Goal: Information Seeking & Learning: Learn about a topic

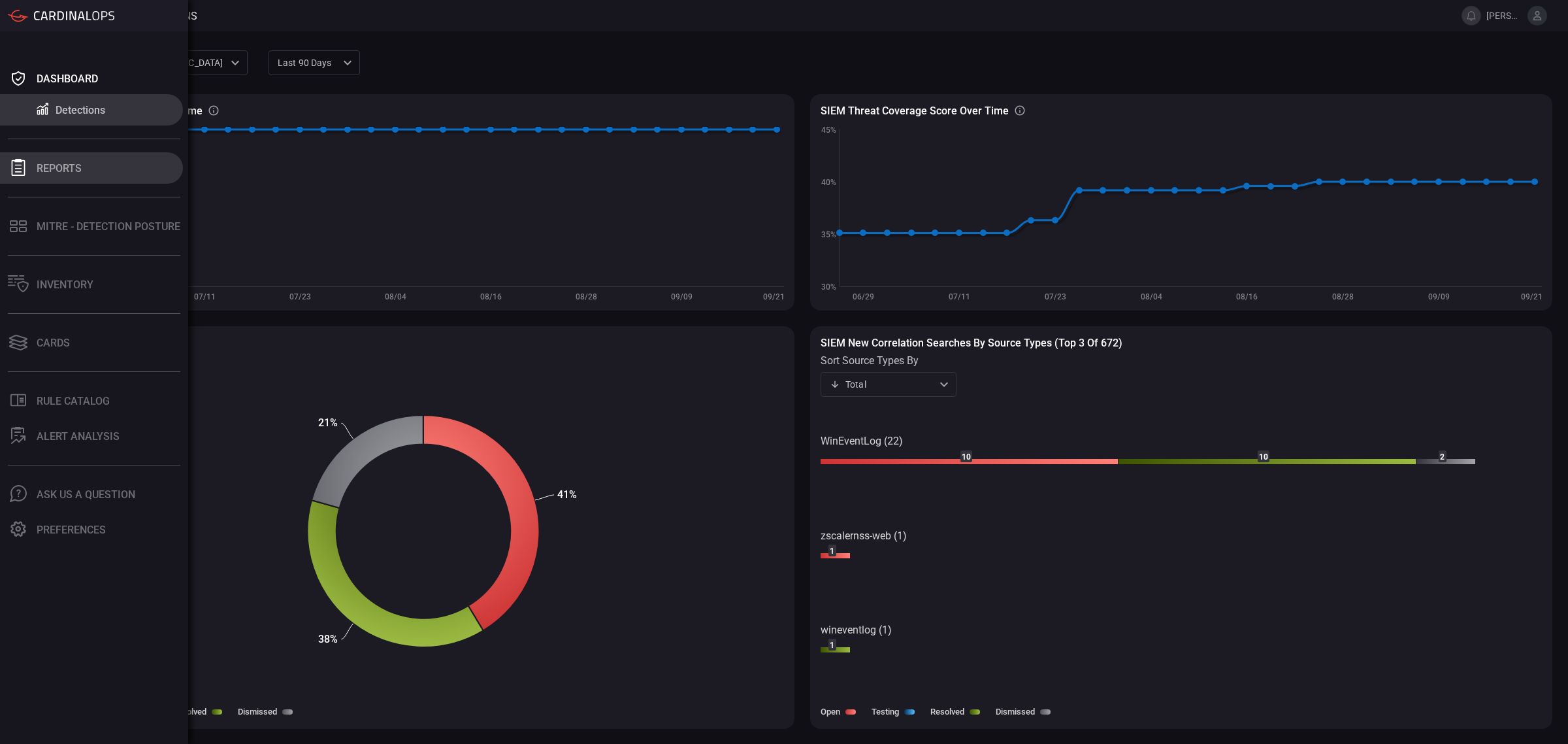
click at [56, 166] on div "Reports" at bounding box center [59, 168] width 45 height 12
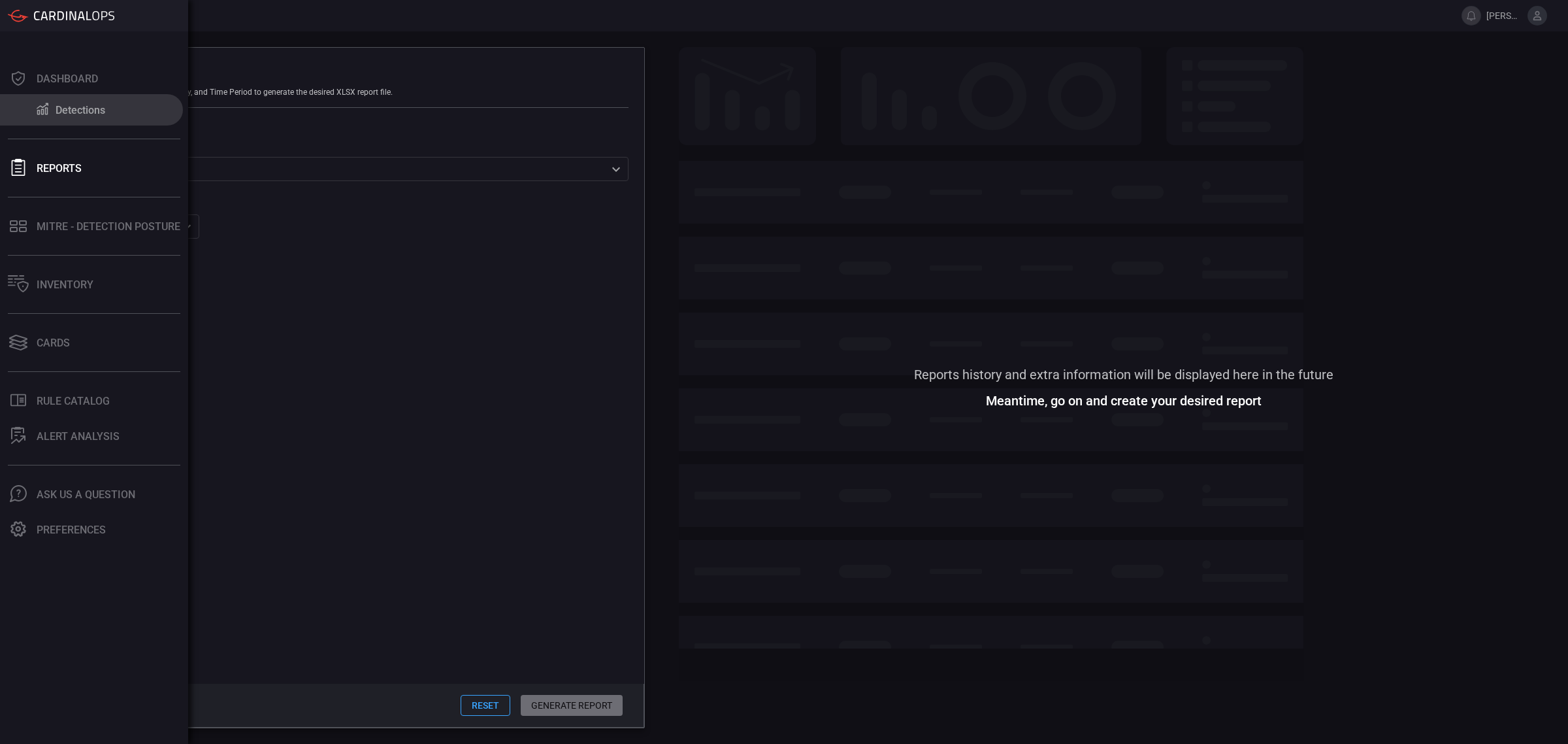
click at [48, 96] on button "Detections" at bounding box center [91, 109] width 183 height 31
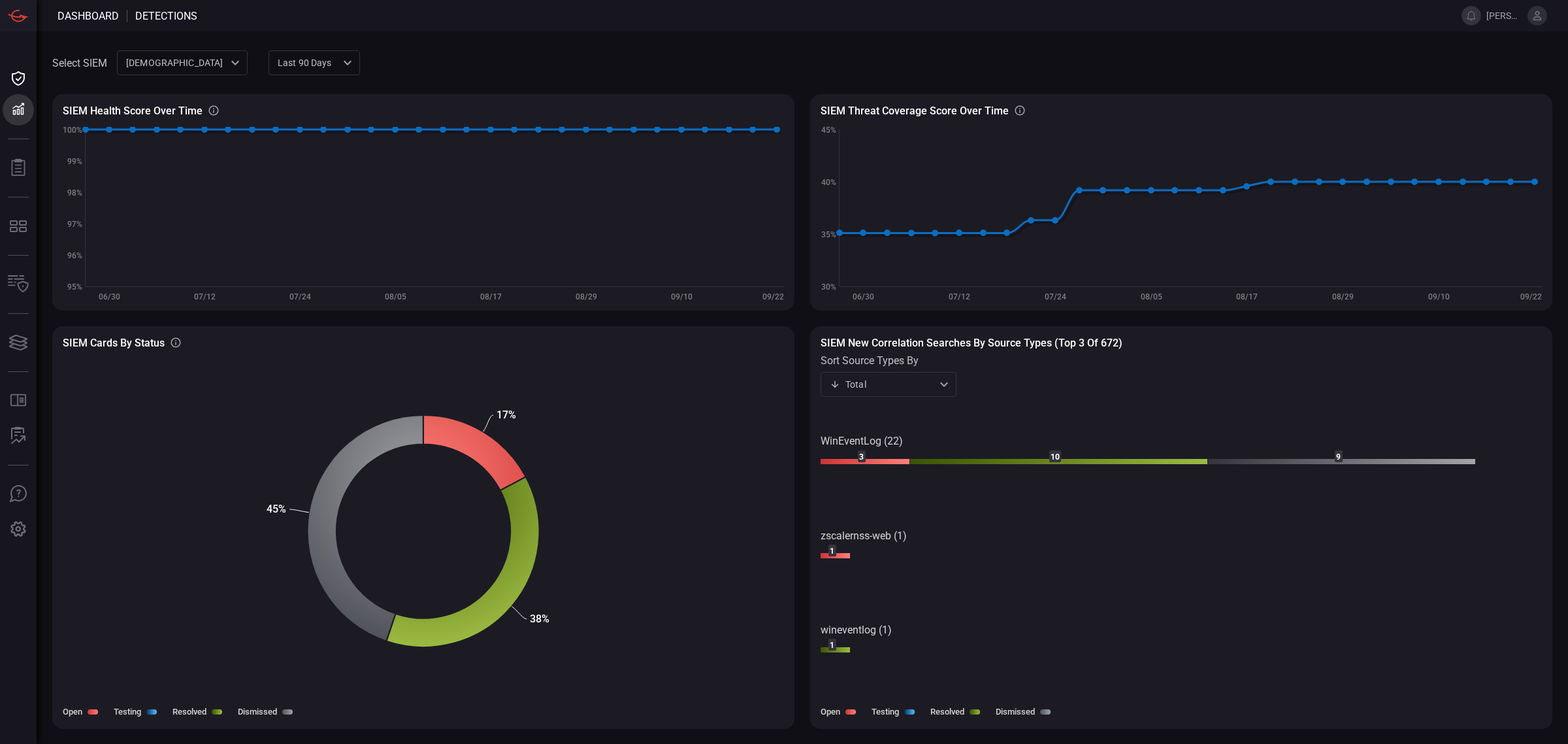
click at [866, 456] on rect at bounding box center [1181, 557] width 722 height 300
click at [856, 459] on rect at bounding box center [865, 462] width 90 height 6
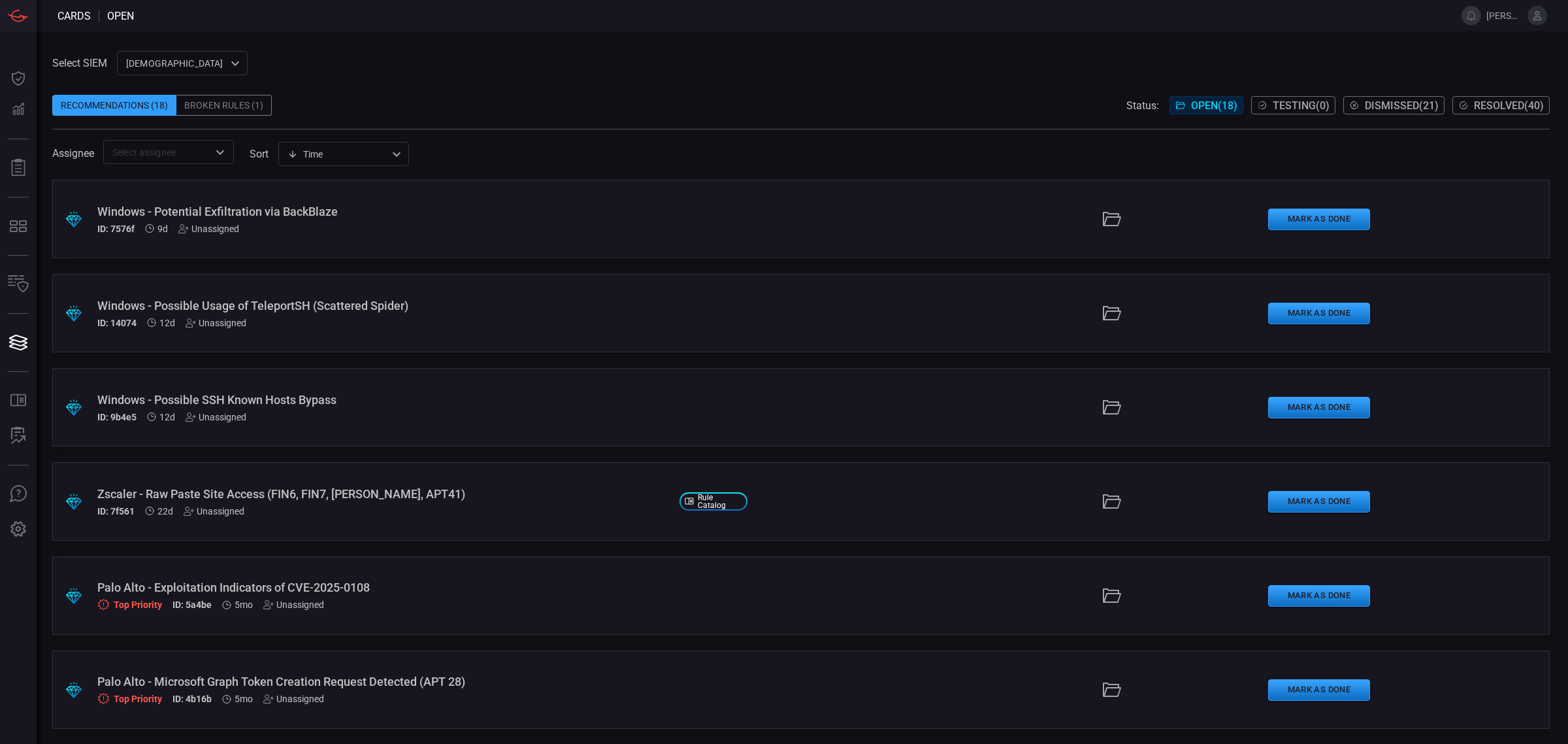
click at [281, 406] on div "Windows - Possible SSH Known Hosts Bypass ID: 9b4e5 12d Unassigned" at bounding box center [383, 406] width 572 height 29
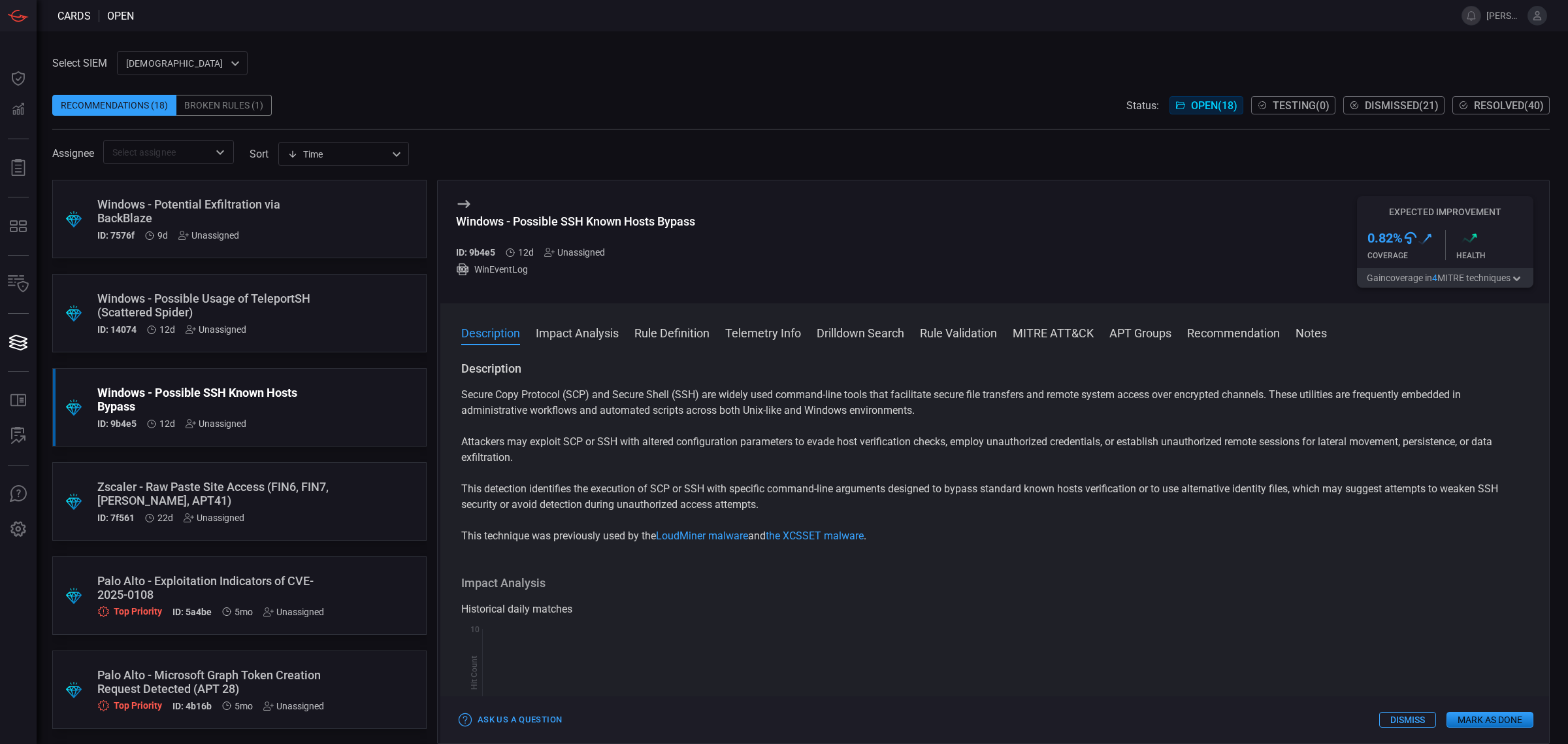
click at [595, 335] on button "Impact Analysis" at bounding box center [577, 333] width 83 height 16
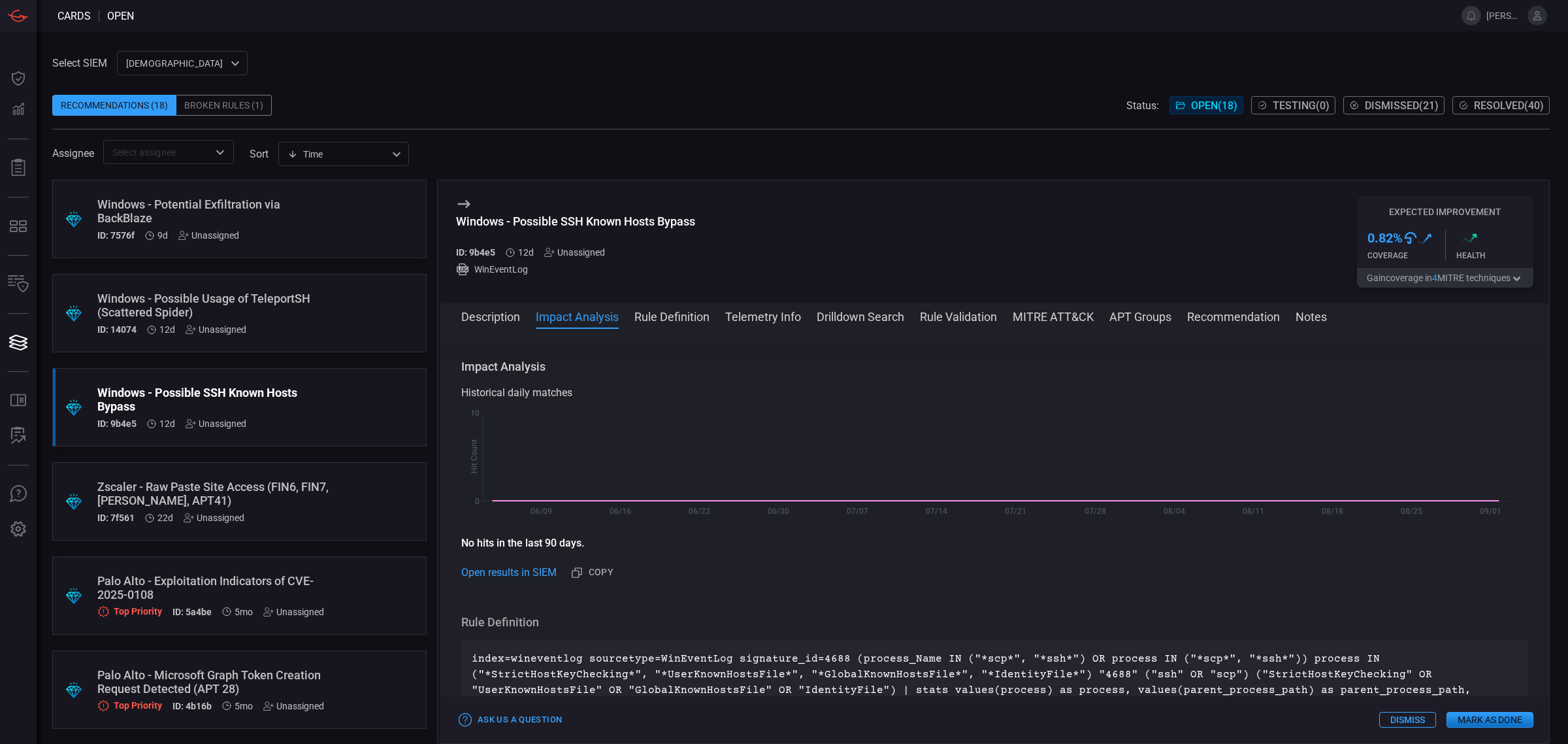
scroll to position [201, 0]
click at [664, 324] on button "Rule Definition" at bounding box center [672, 316] width 75 height 16
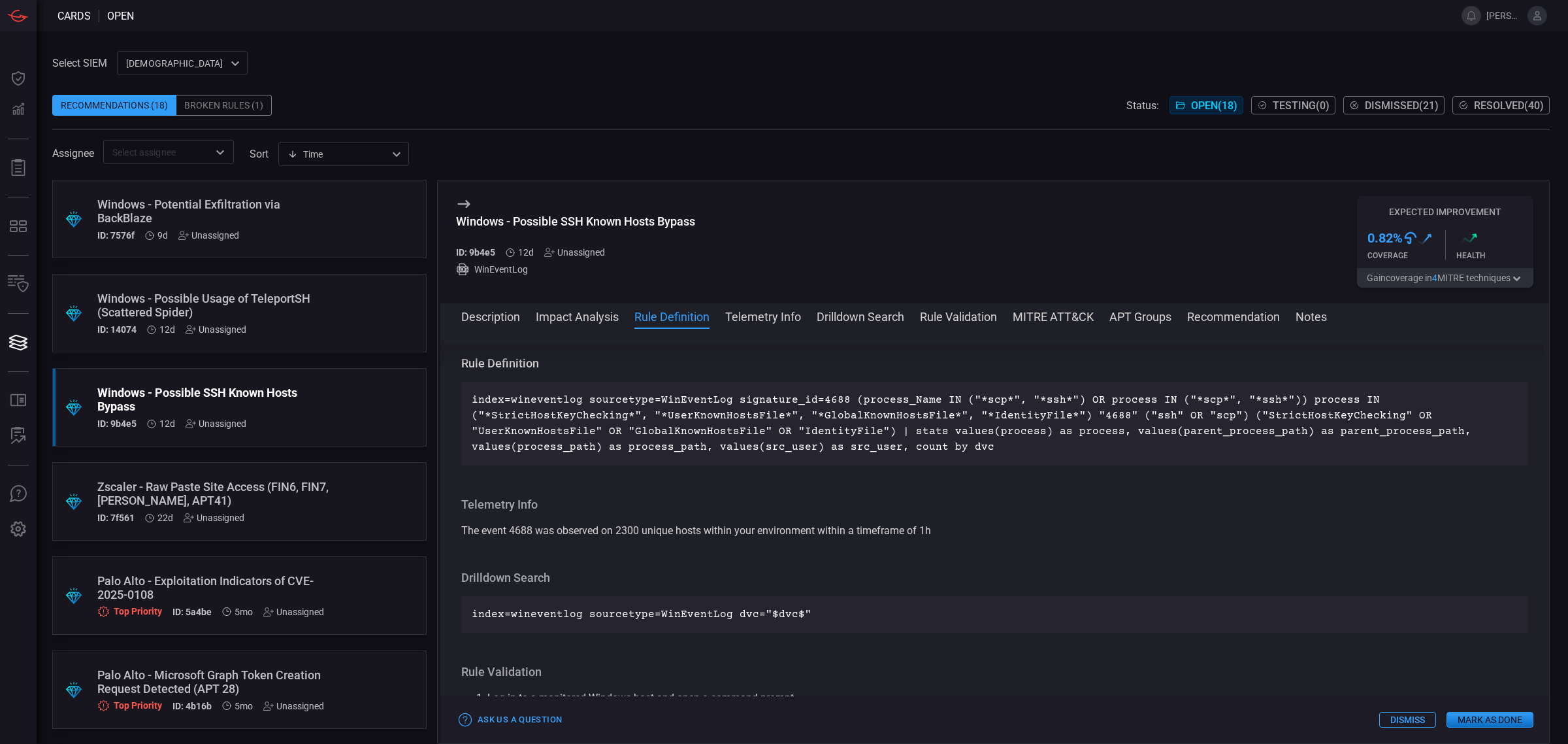
scroll to position [464, 0]
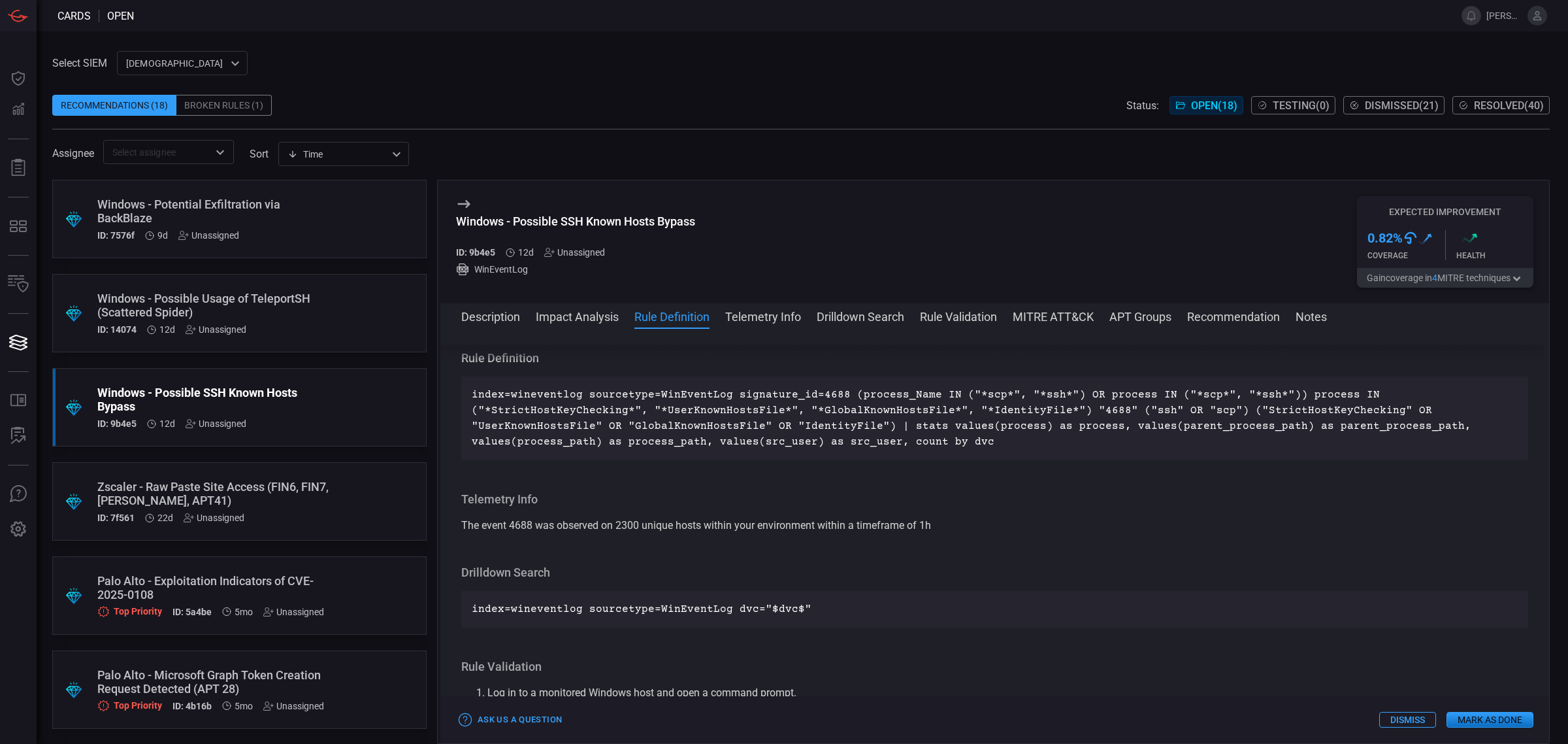
click at [731, 319] on button "Telemetry Info" at bounding box center [764, 316] width 76 height 16
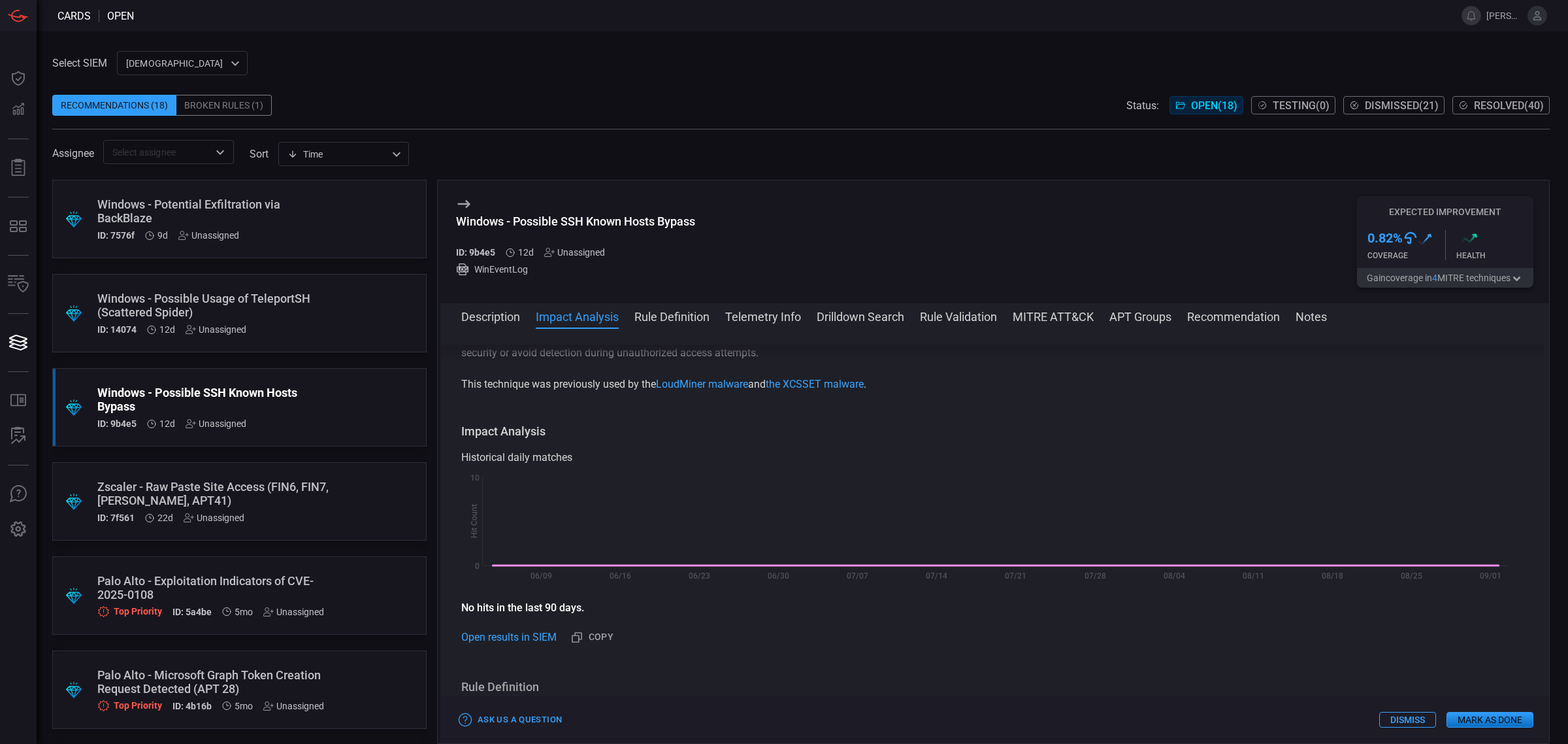
scroll to position [134, 0]
click at [1136, 325] on span at bounding box center [994, 334] width 1109 height 21
click at [1063, 309] on button "MITRE ATT&CK" at bounding box center [1053, 316] width 81 height 16
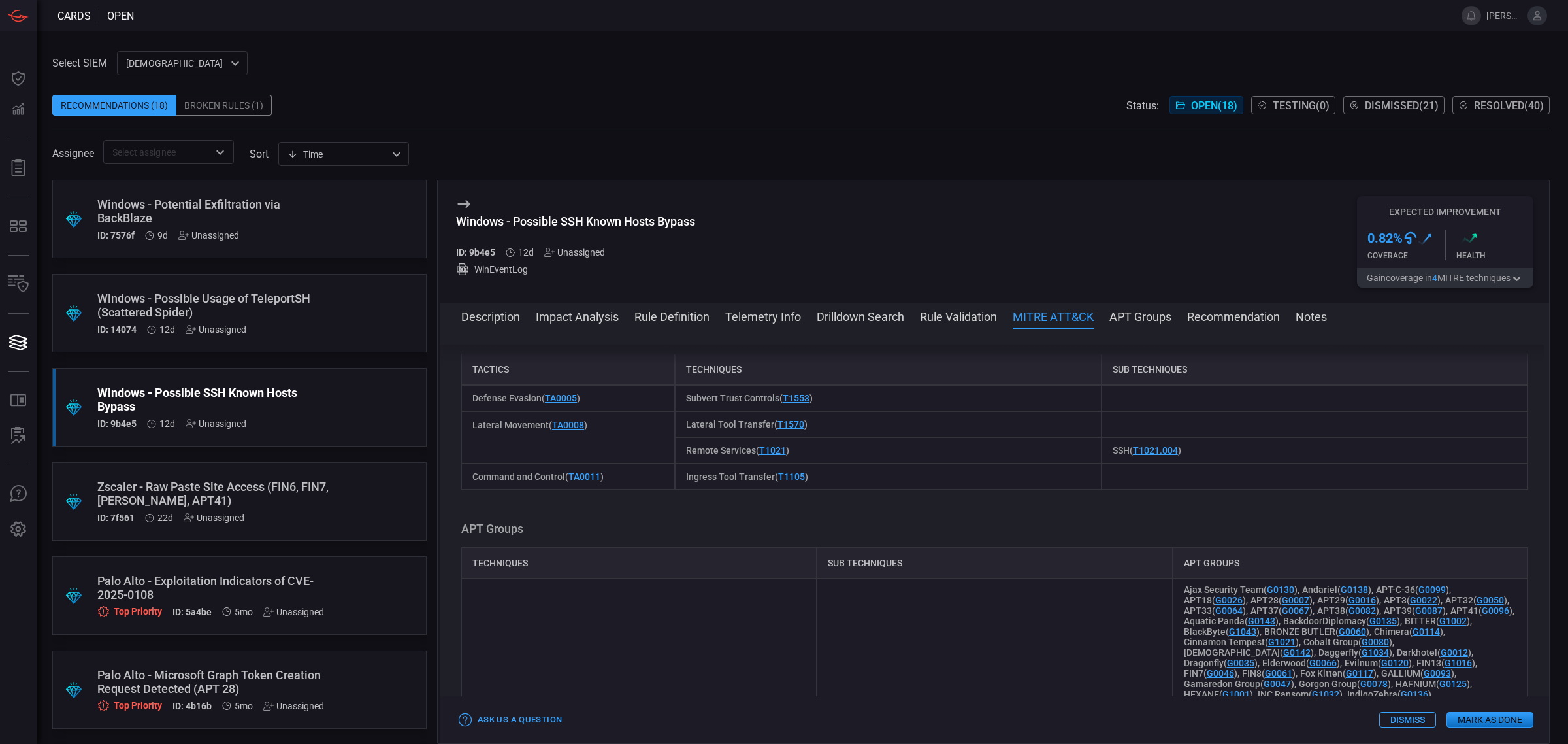
scroll to position [935, 0]
click at [1214, 312] on button "Recommendation" at bounding box center [1234, 316] width 93 height 16
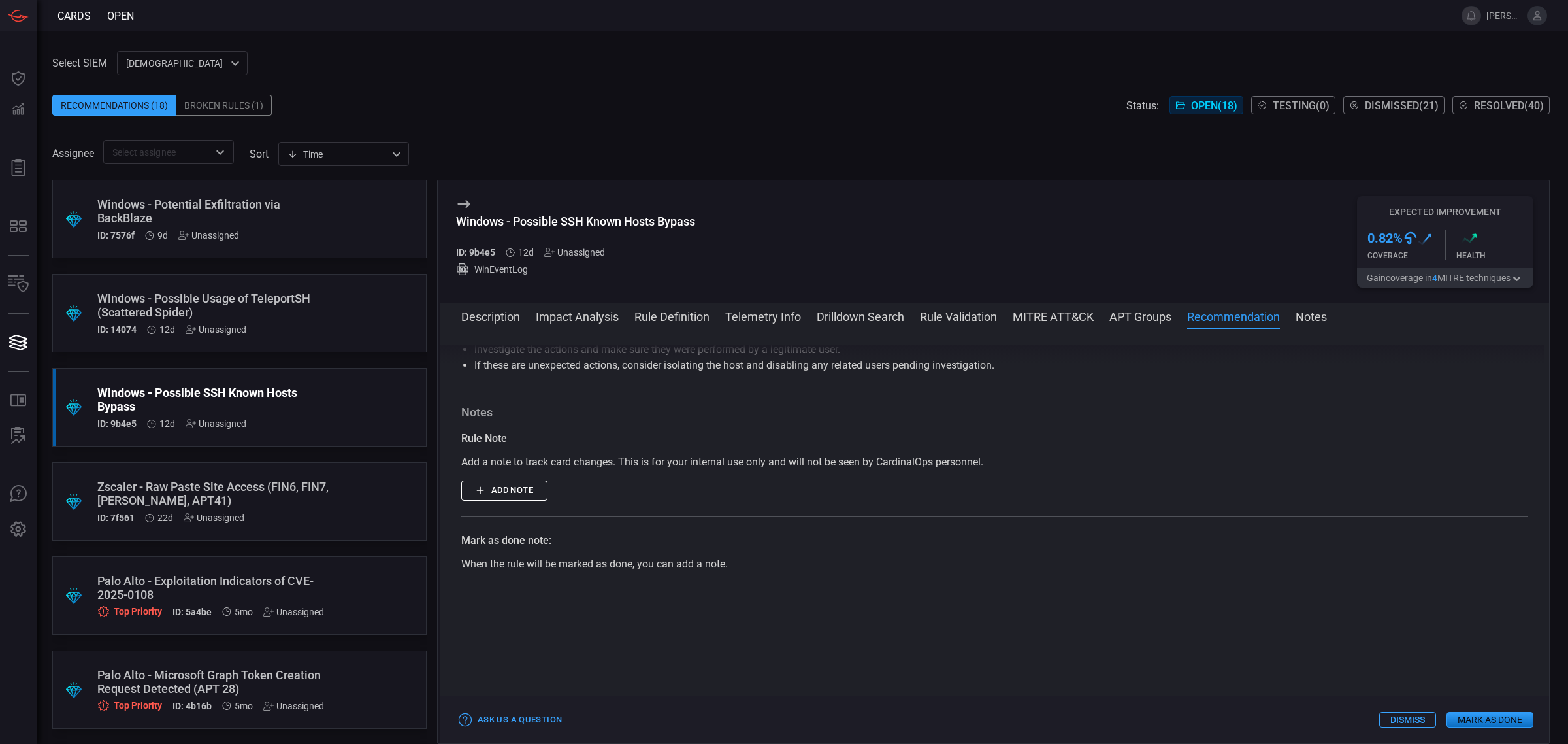
scroll to position [1704, 0]
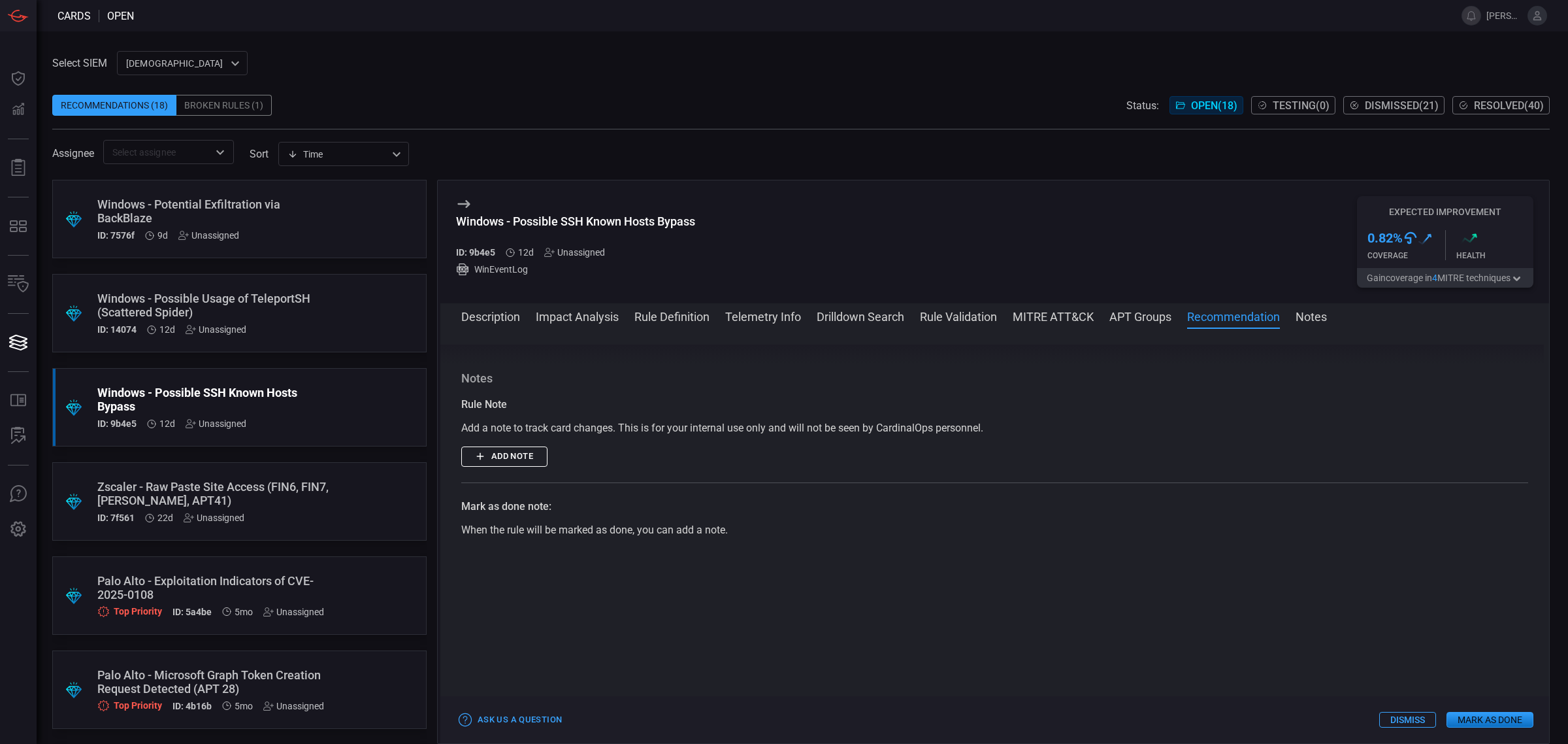
click at [1321, 308] on button "Notes" at bounding box center [1310, 316] width 31 height 16
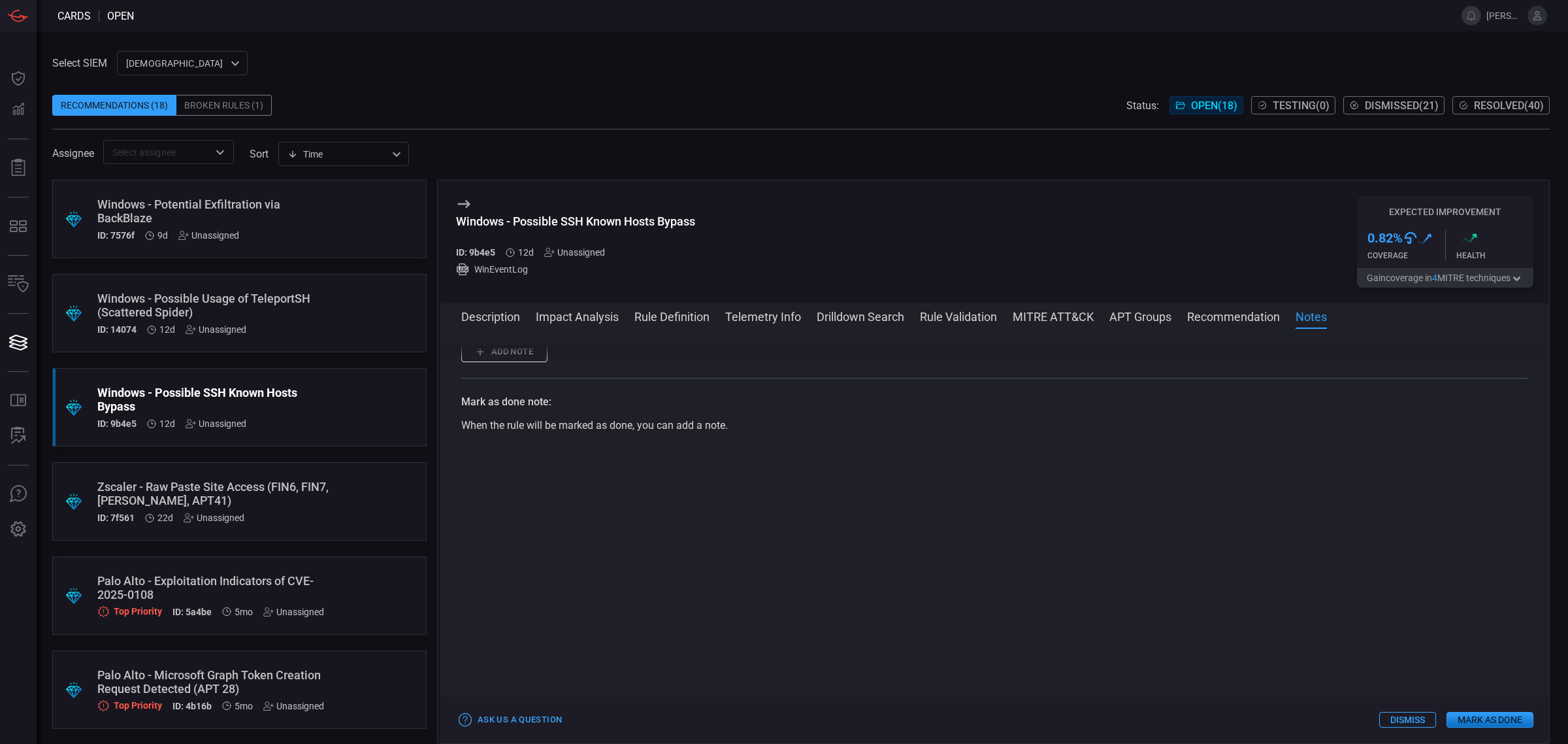
click at [77, 214] on icon ".suggested_cards_icon{fill:url(#suggested_cards_icon);}" at bounding box center [74, 219] width 16 height 16
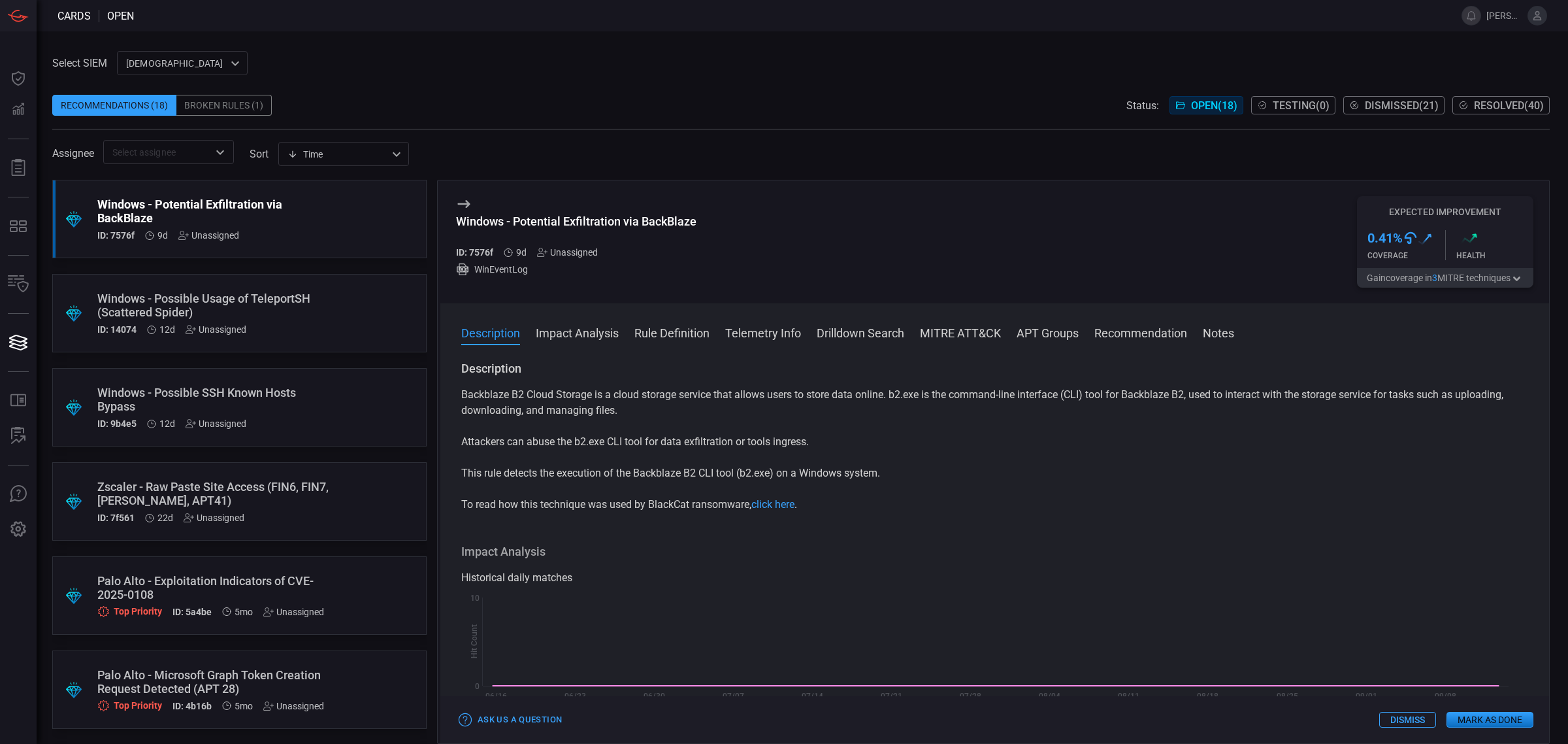
click at [576, 326] on button "Impact Analysis" at bounding box center [577, 333] width 83 height 16
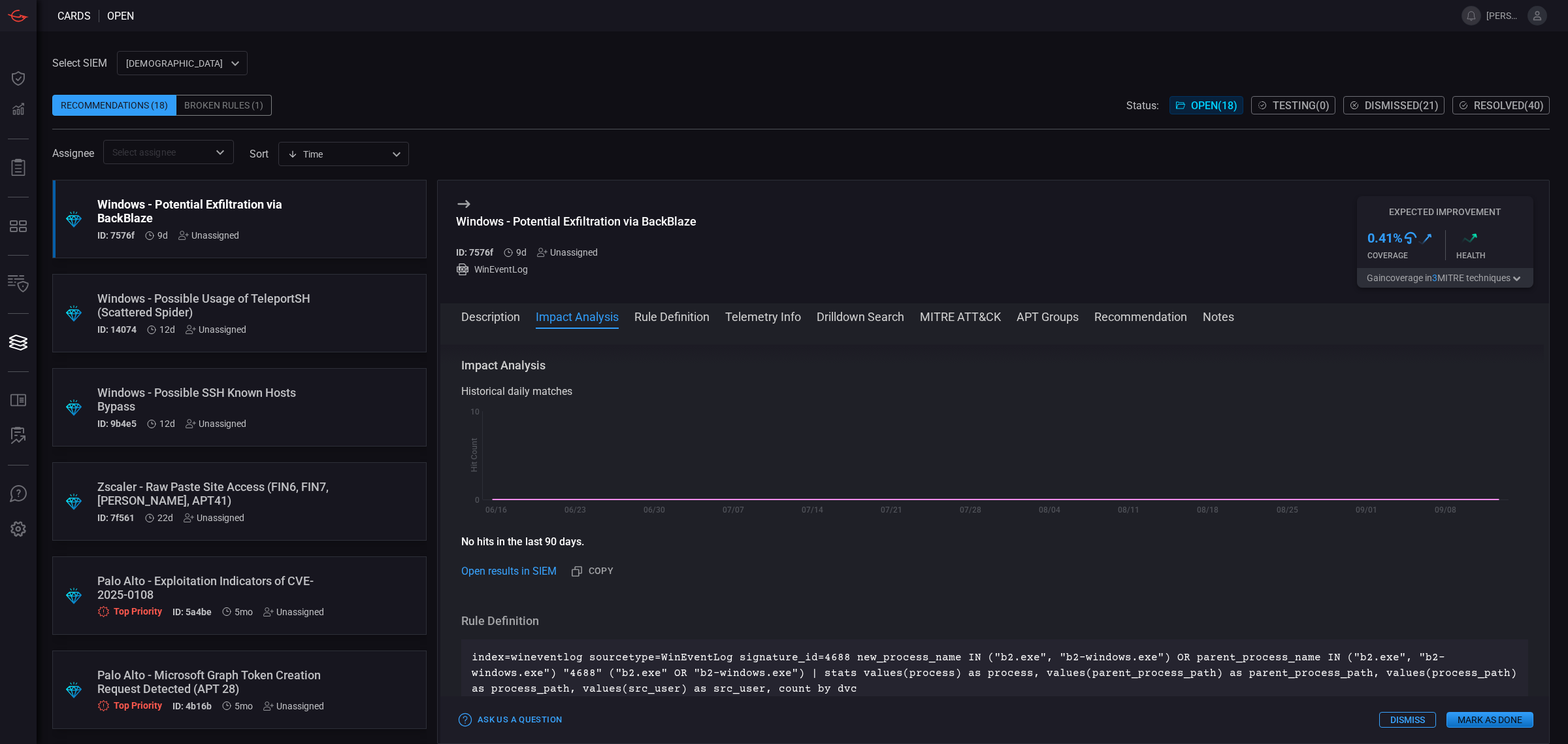
click at [687, 310] on button "Rule Definition" at bounding box center [672, 316] width 75 height 16
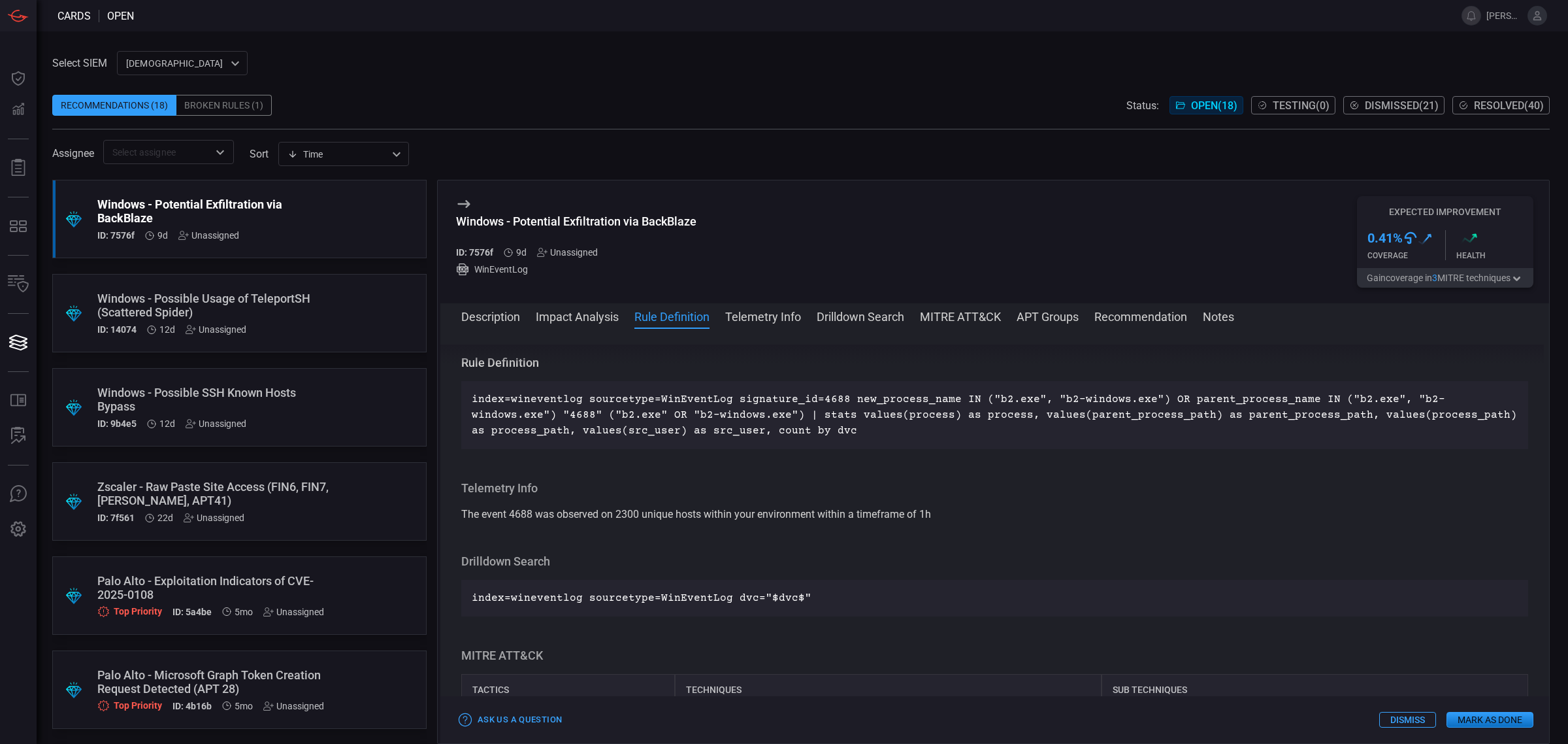
scroll to position [432, 0]
click at [765, 318] on button "Telemetry Info" at bounding box center [764, 316] width 76 height 16
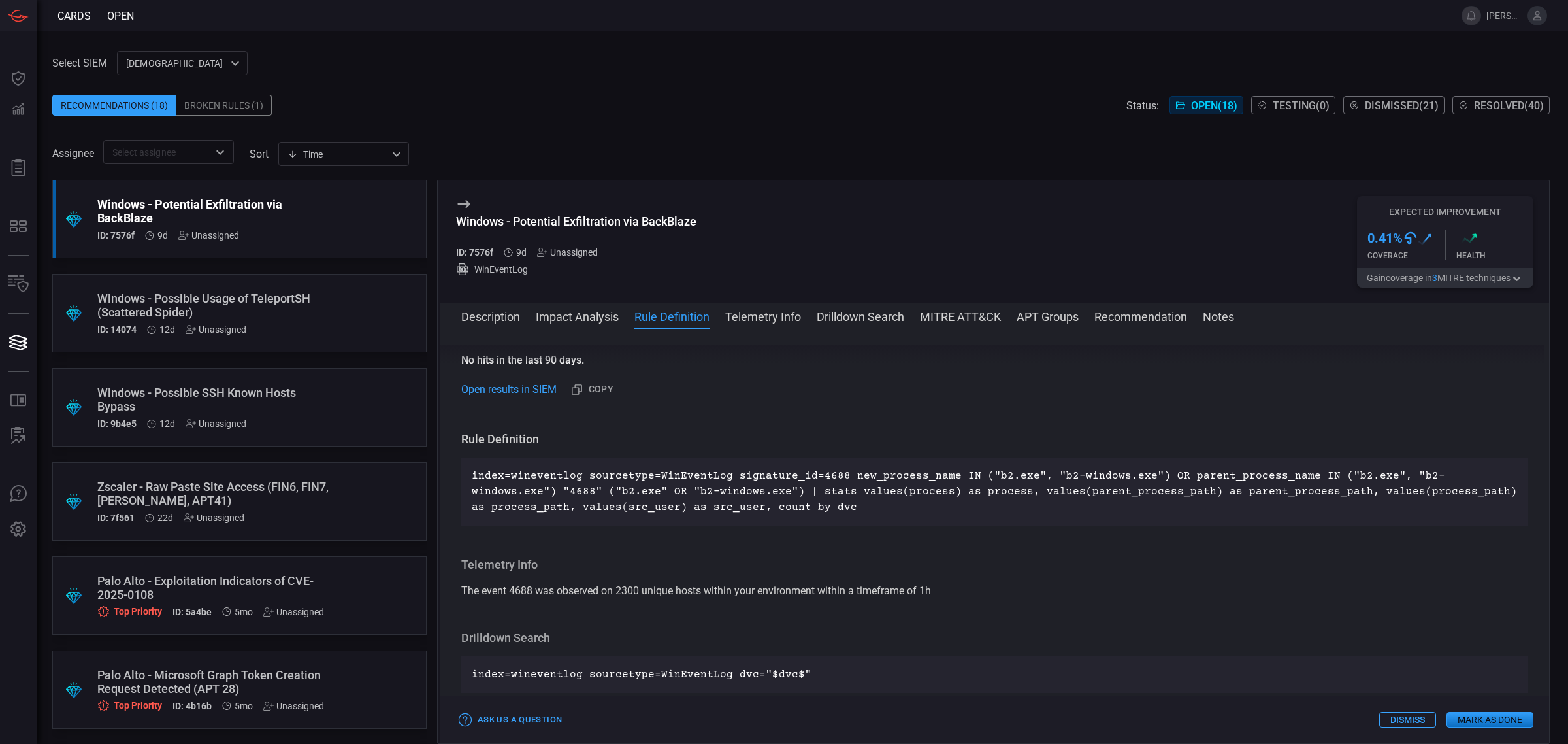
scroll to position [332, 0]
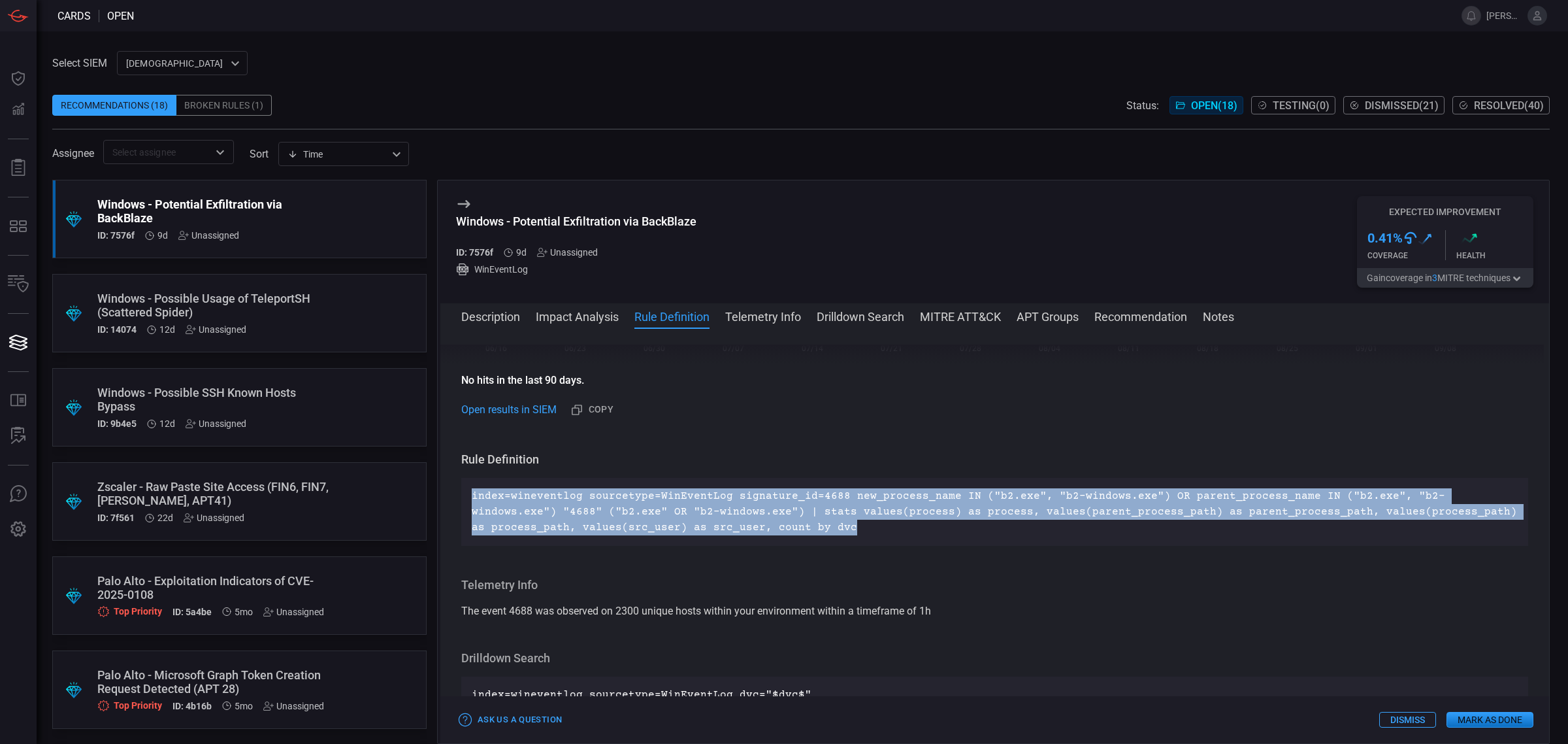
drag, startPoint x: 513, startPoint y: 554, endPoint x: 446, endPoint y: 501, distance: 85.4
click at [446, 501] on div "Description Backblaze B2 Cloud Storage is a cloud storage service that allows u…" at bounding box center [994, 533] width 1109 height 377
click at [586, 308] on button "Impact Analysis" at bounding box center [577, 316] width 83 height 16
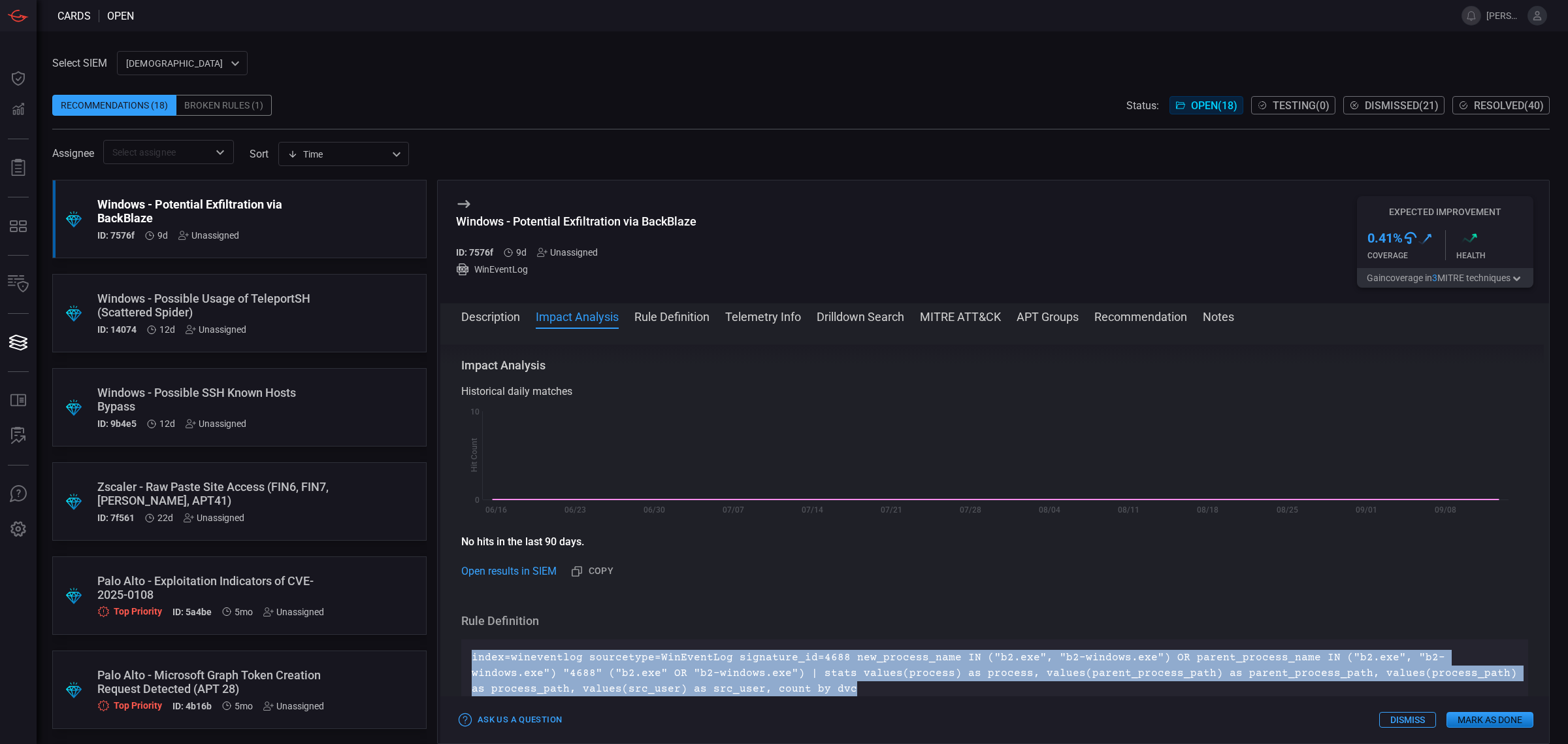
click at [751, 318] on button "Telemetry Info" at bounding box center [764, 316] width 76 height 16
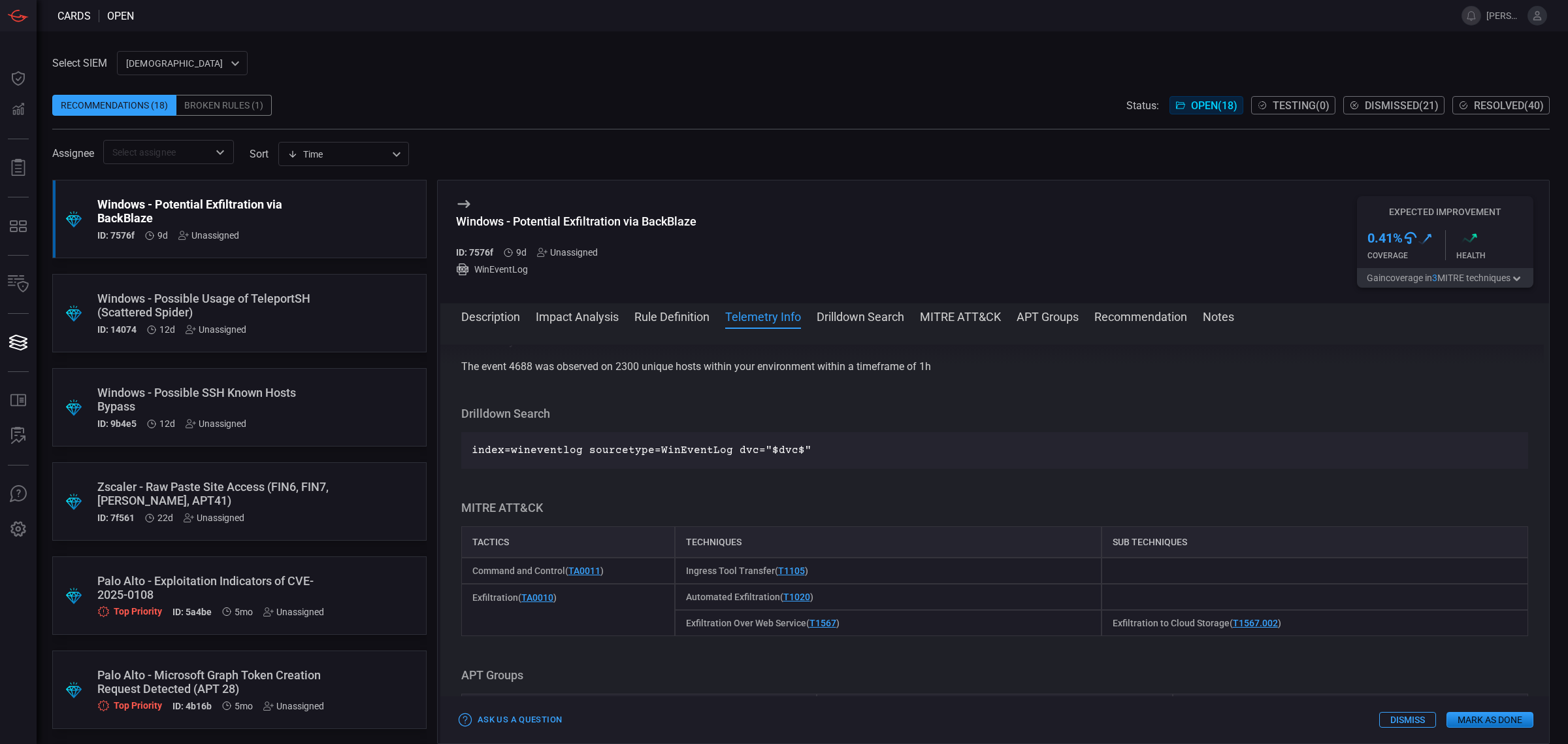
scroll to position [576, 0]
click at [850, 321] on button "Drilldown Search" at bounding box center [860, 316] width 88 height 16
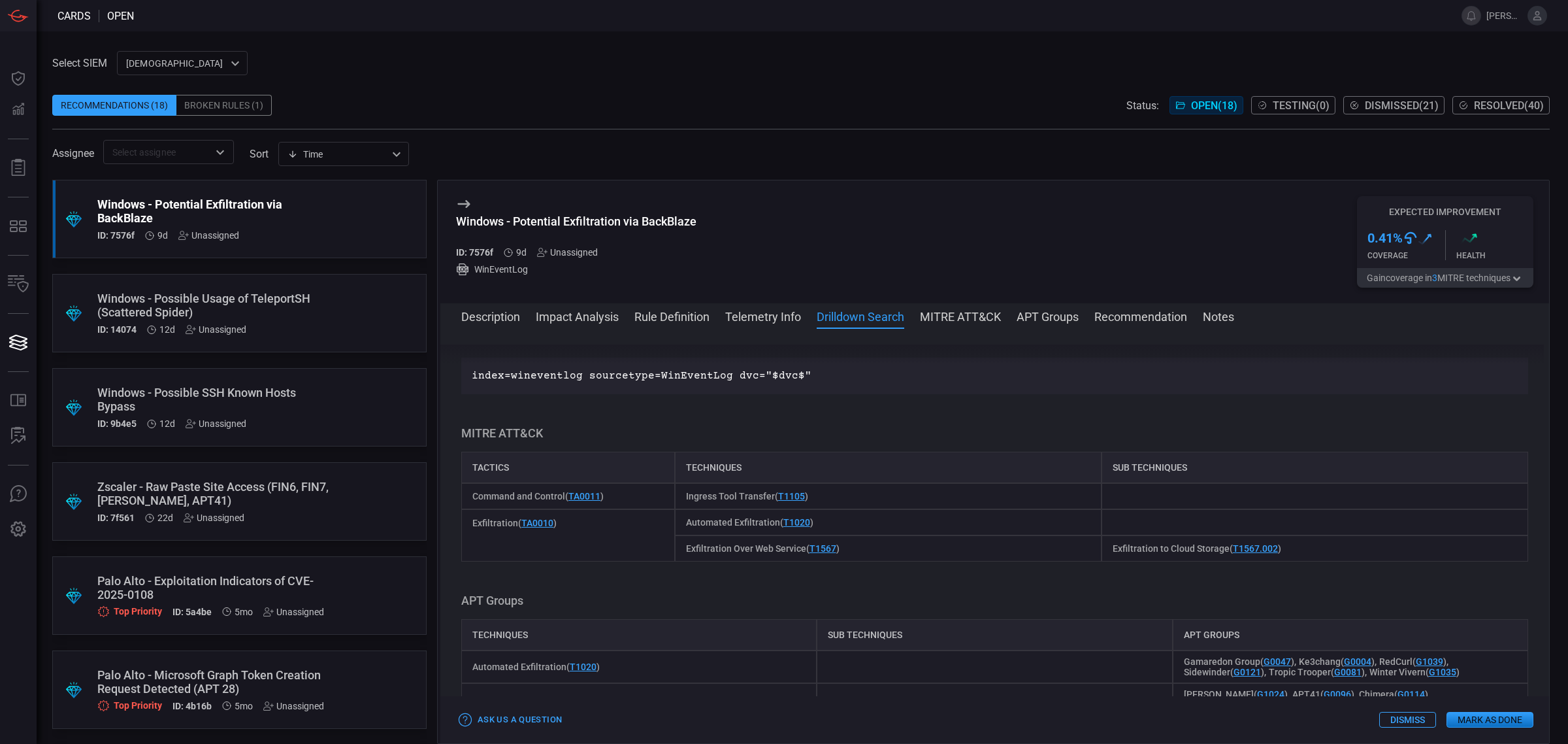
click at [948, 321] on button "MITRE ATT&CK" at bounding box center [960, 316] width 81 height 16
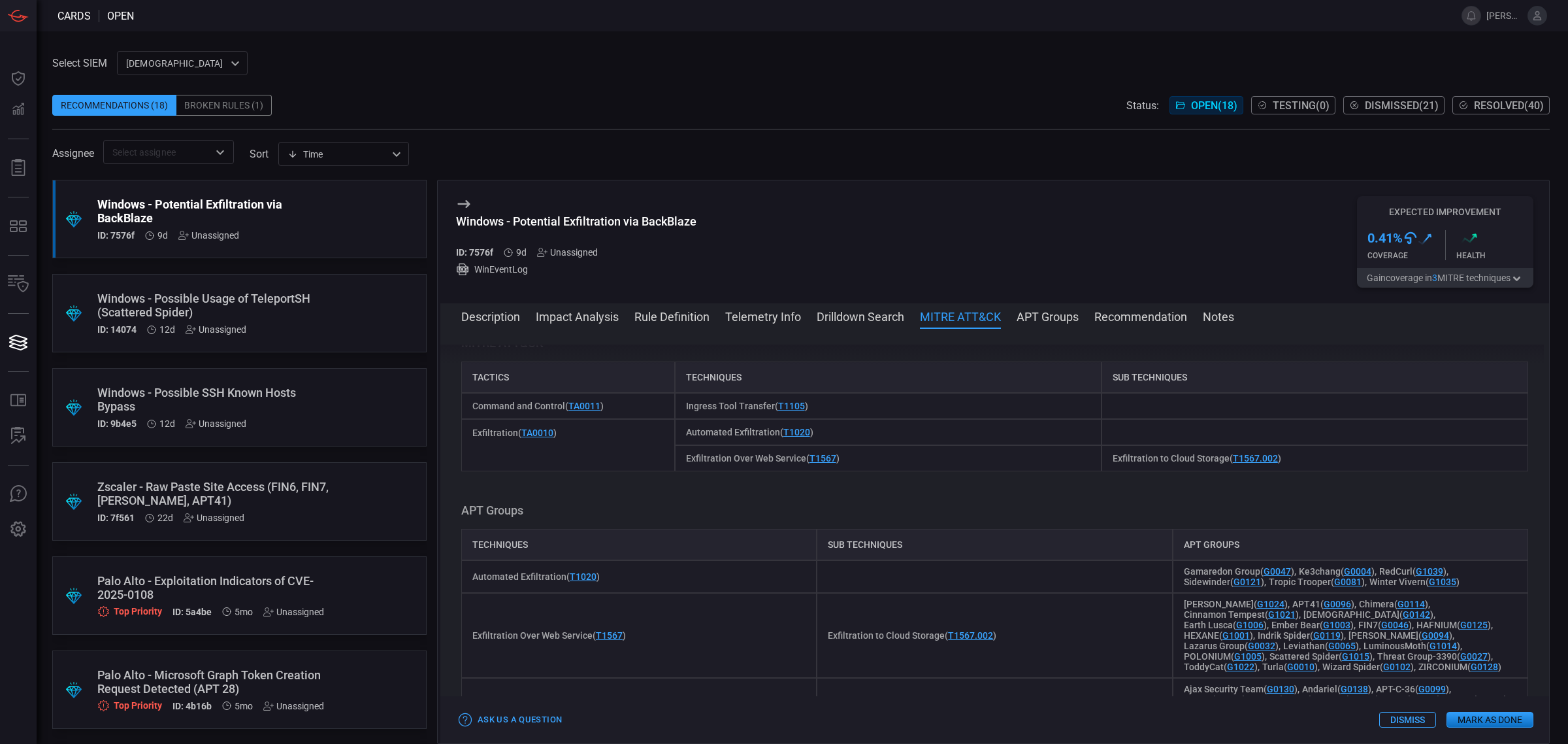
scroll to position [747, 0]
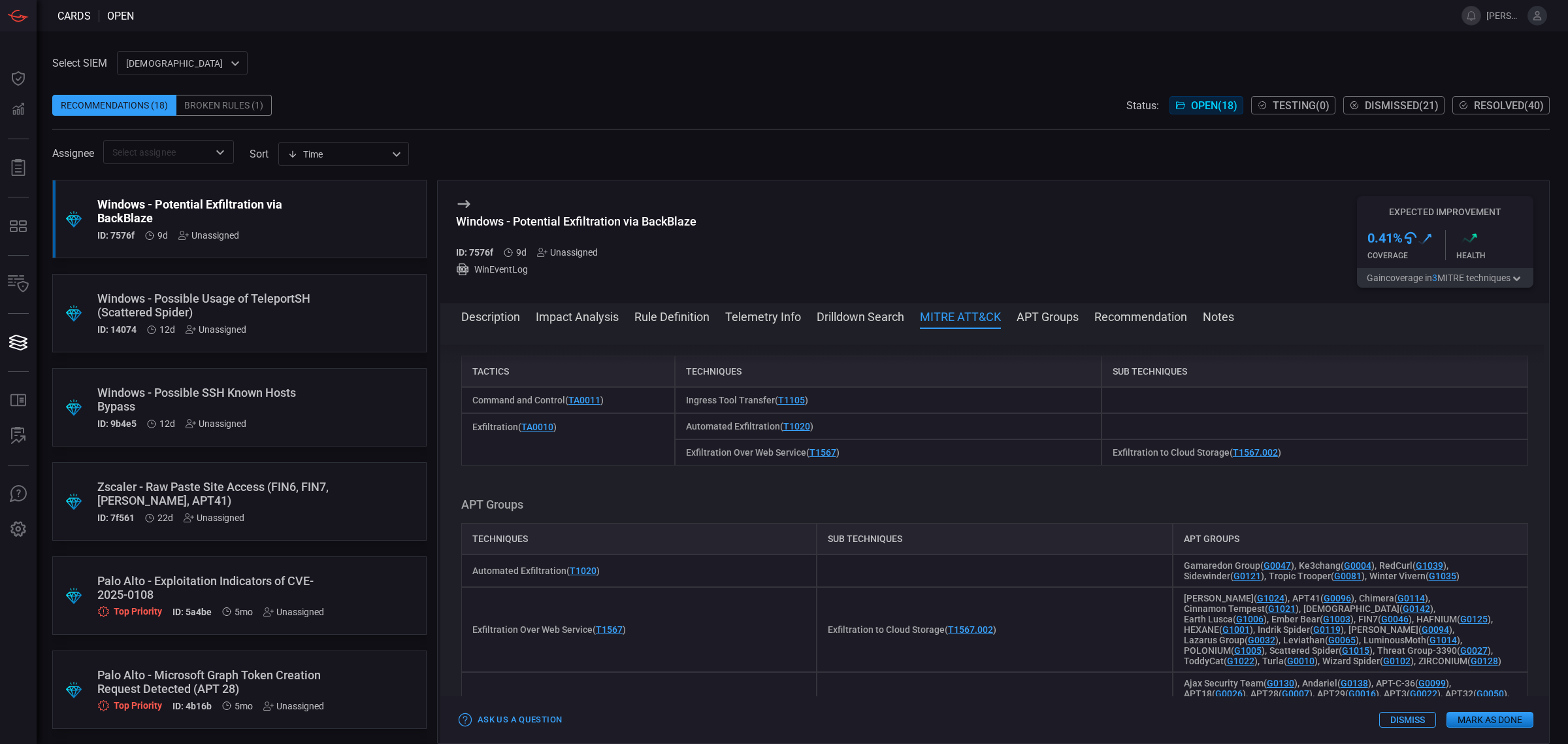
click at [1043, 321] on button "APT Groups" at bounding box center [1048, 316] width 62 height 16
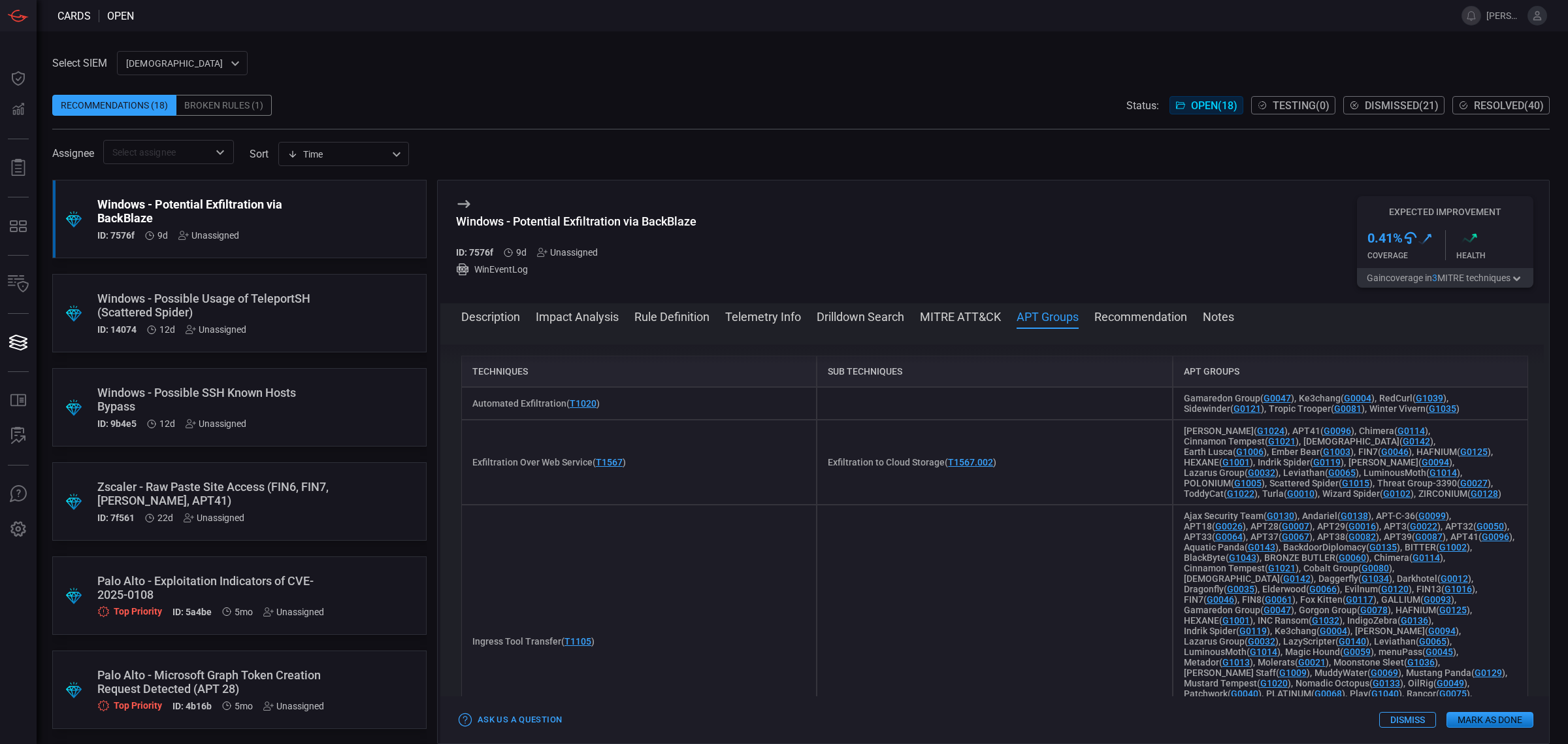
click at [1169, 322] on button "Recommendation" at bounding box center [1141, 316] width 93 height 16
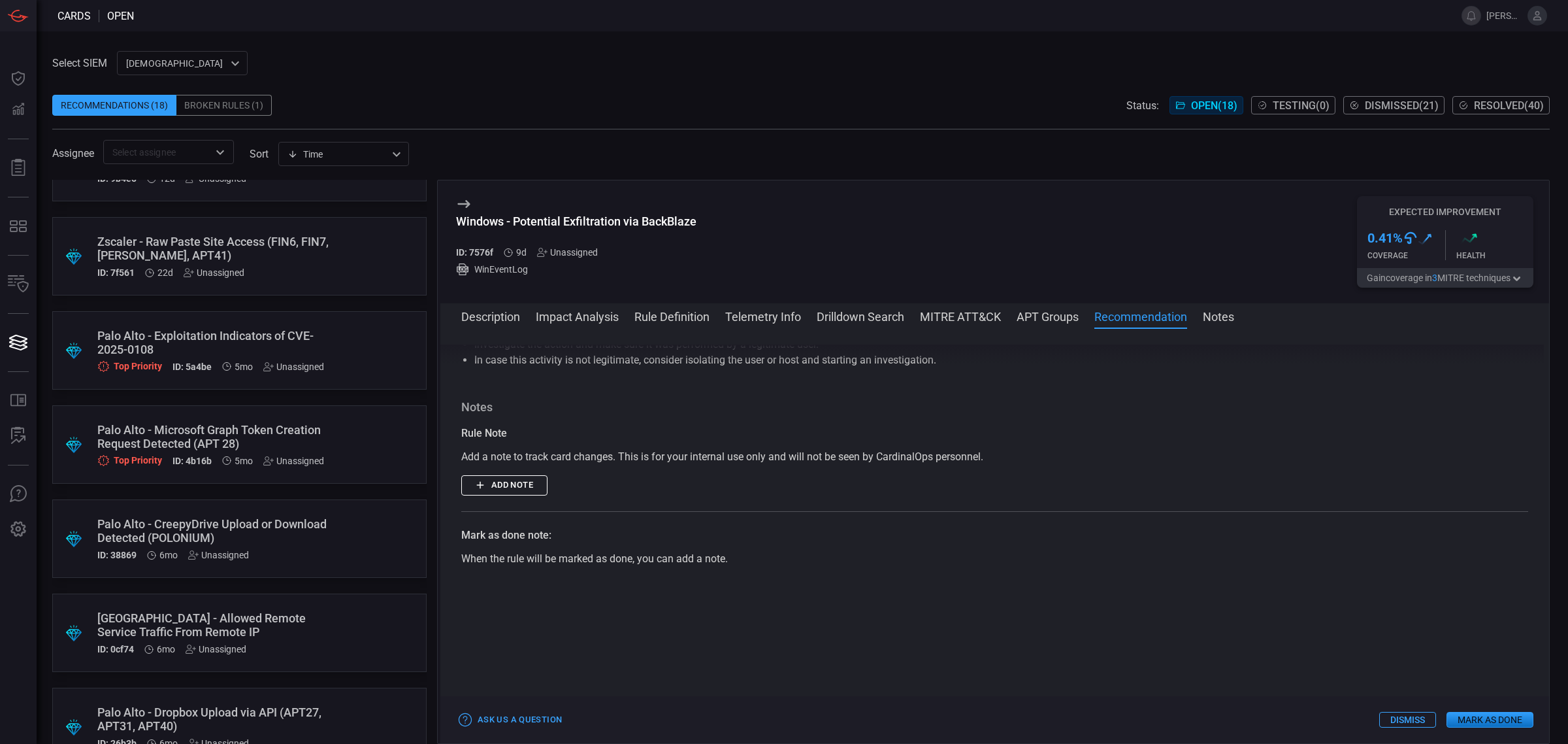
scroll to position [327, 0]
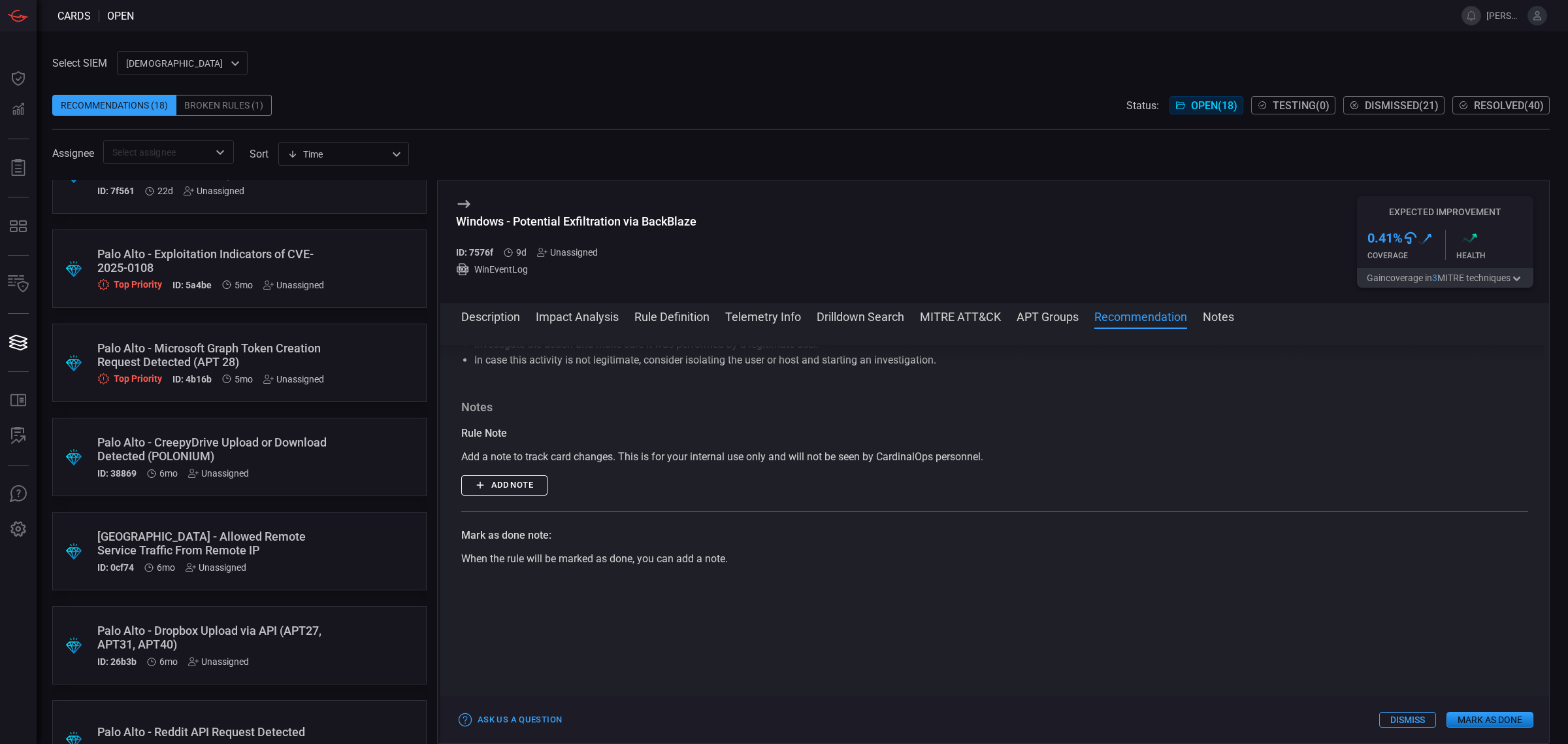
click at [250, 474] on div "ID: 38869 6mo Unassigned" at bounding box center [215, 473] width 235 height 10
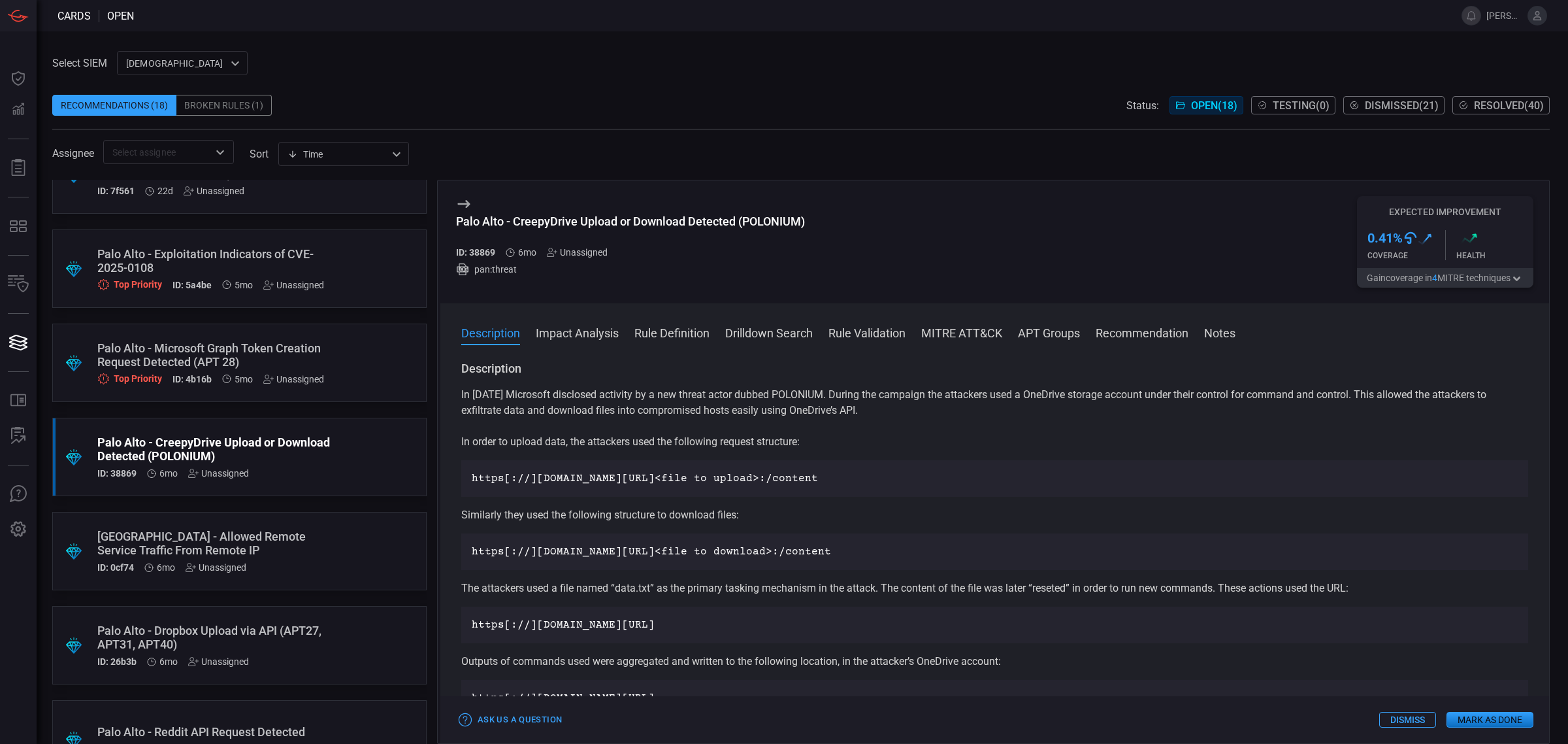
click at [592, 332] on button "Impact Analysis" at bounding box center [577, 333] width 83 height 16
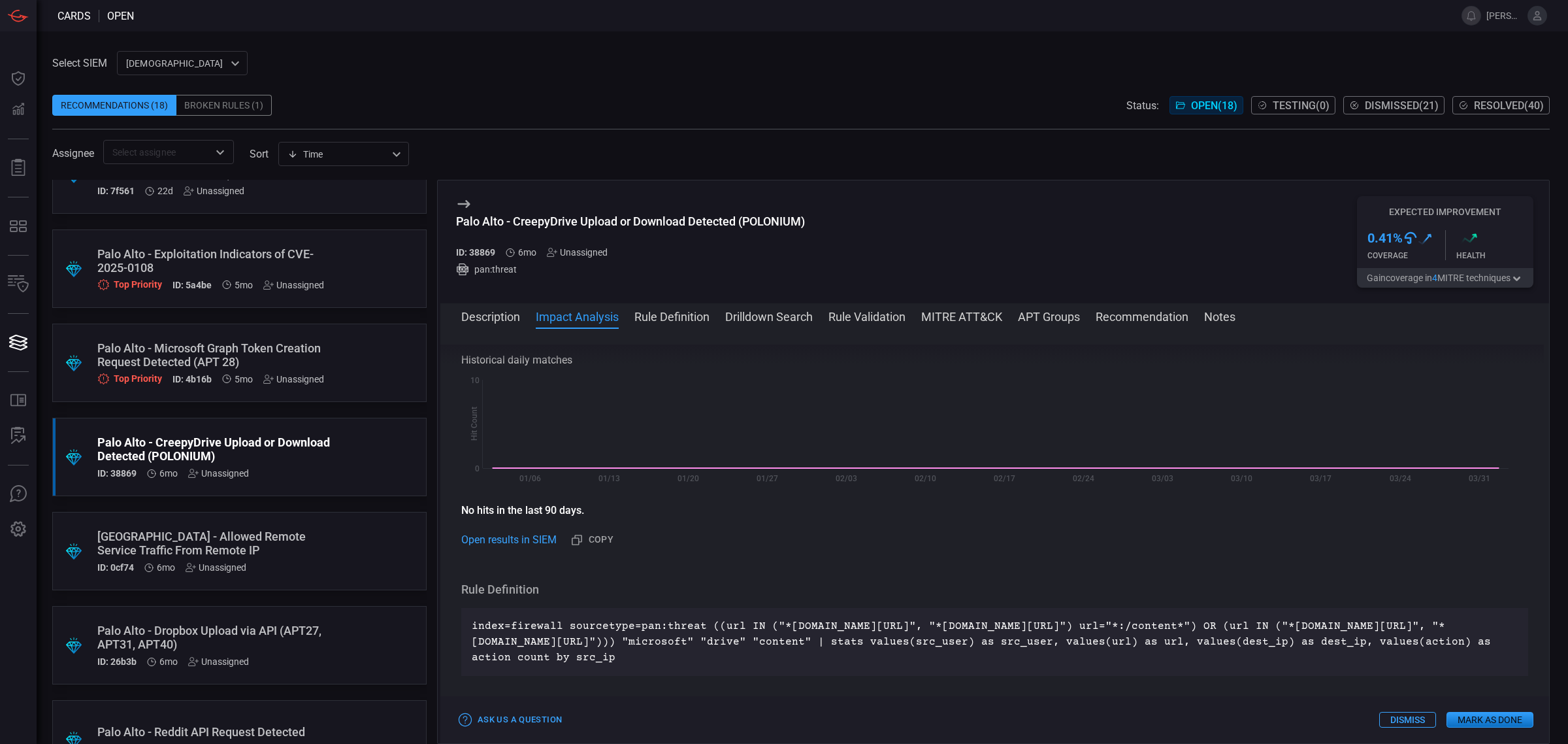
scroll to position [468, 0]
click at [539, 542] on link "Open results in SIEM" at bounding box center [509, 535] width 96 height 16
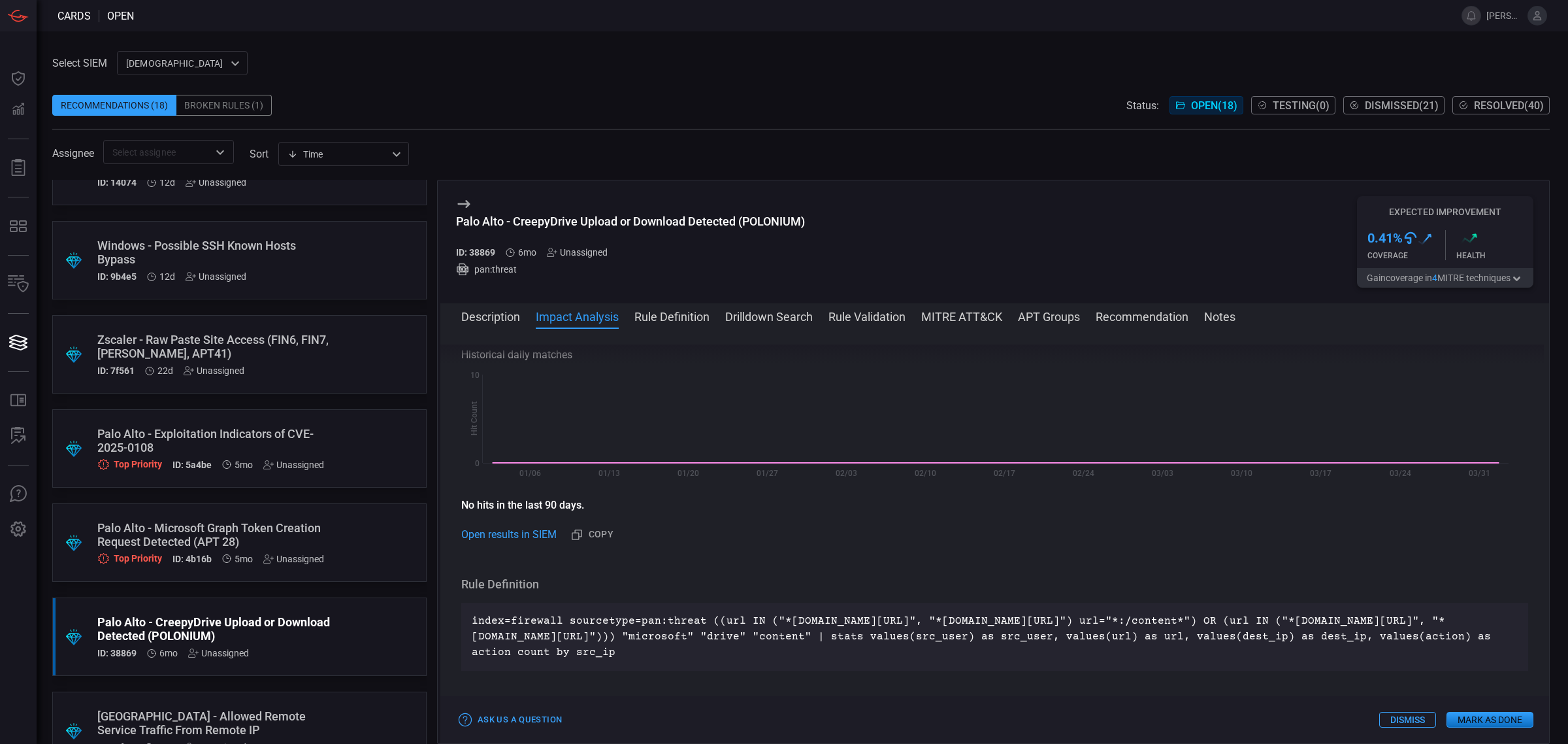
scroll to position [0, 0]
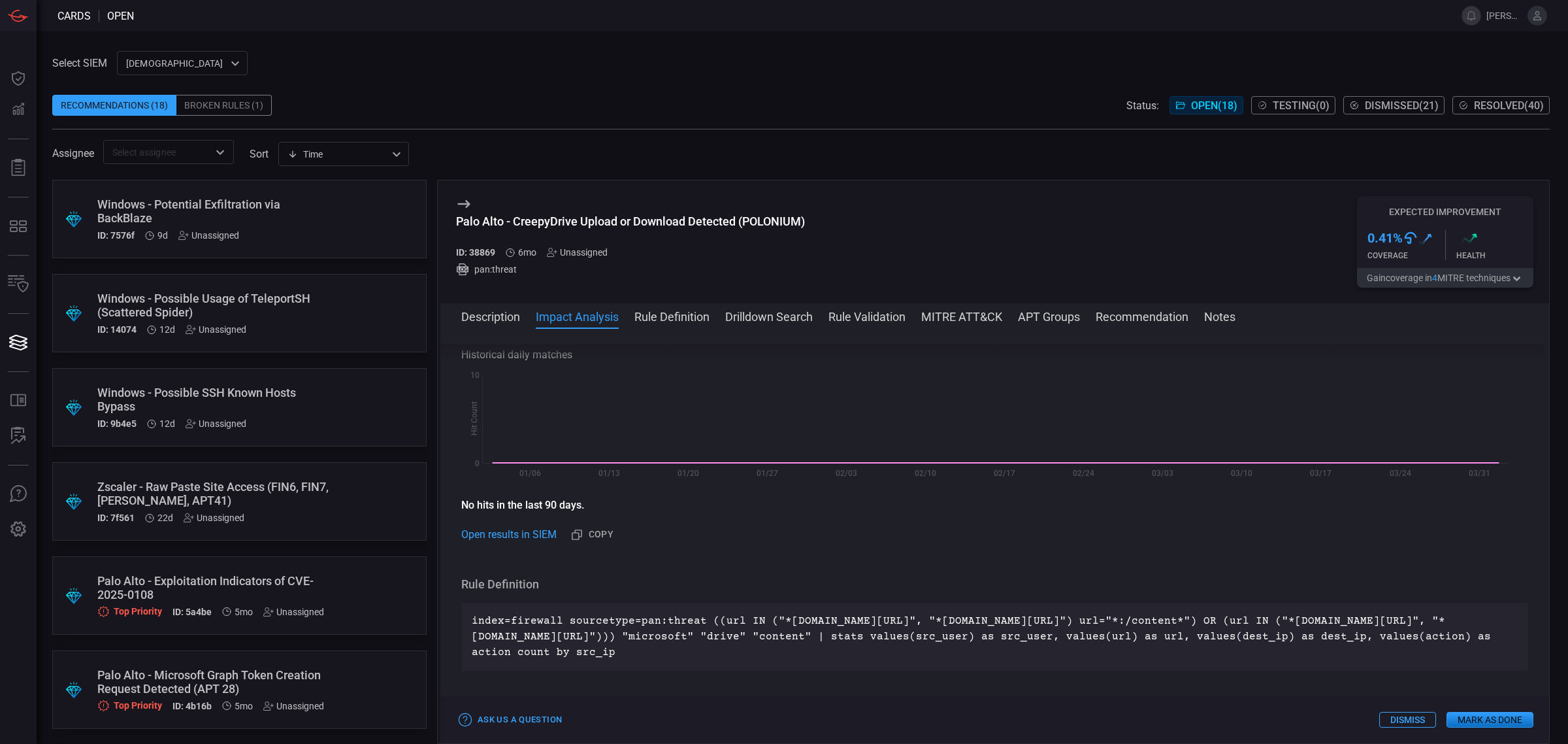
click at [102, 299] on div "Windows - Possible Usage of TeleportSH (Scattered Spider)" at bounding box center [215, 305] width 235 height 27
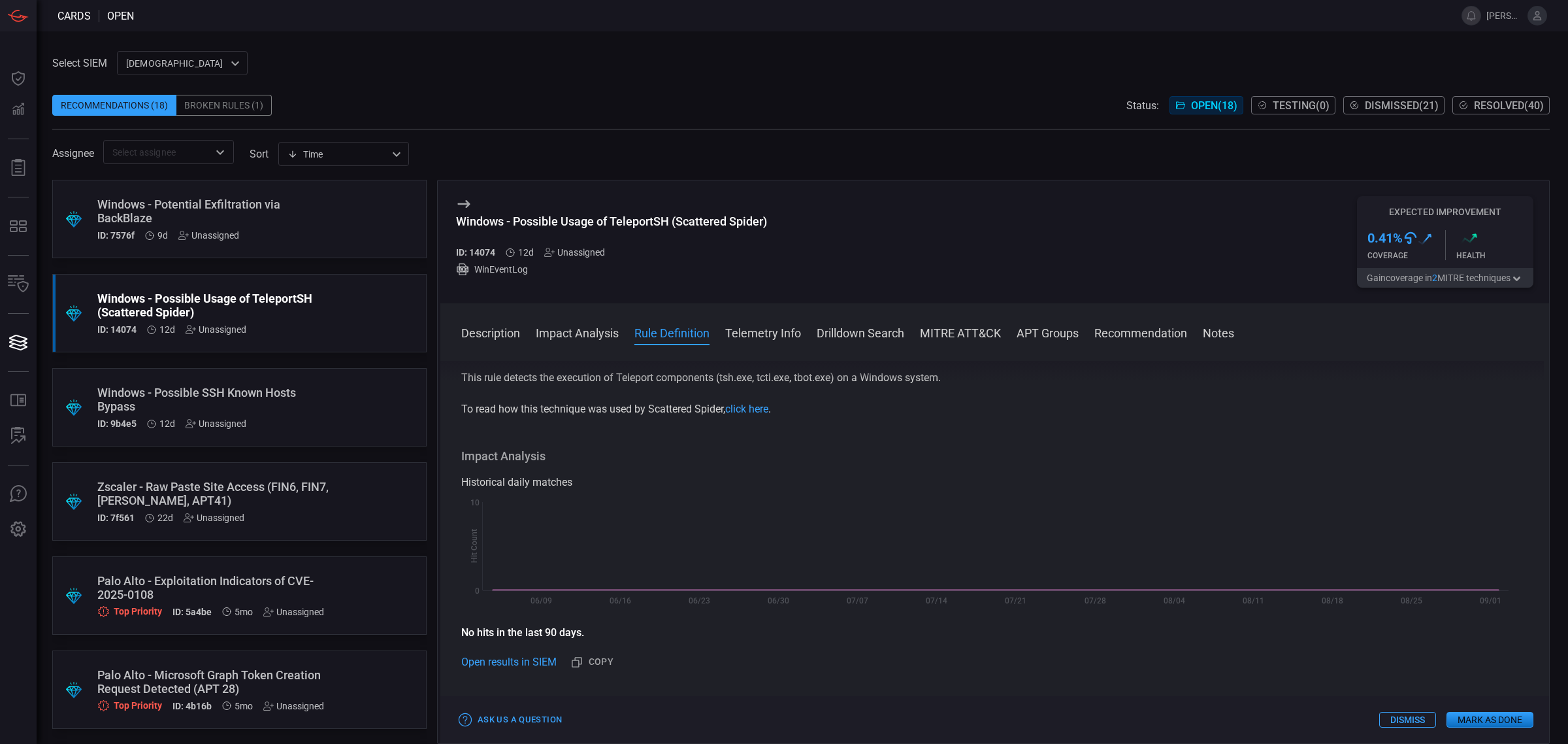
scroll to position [327, 0]
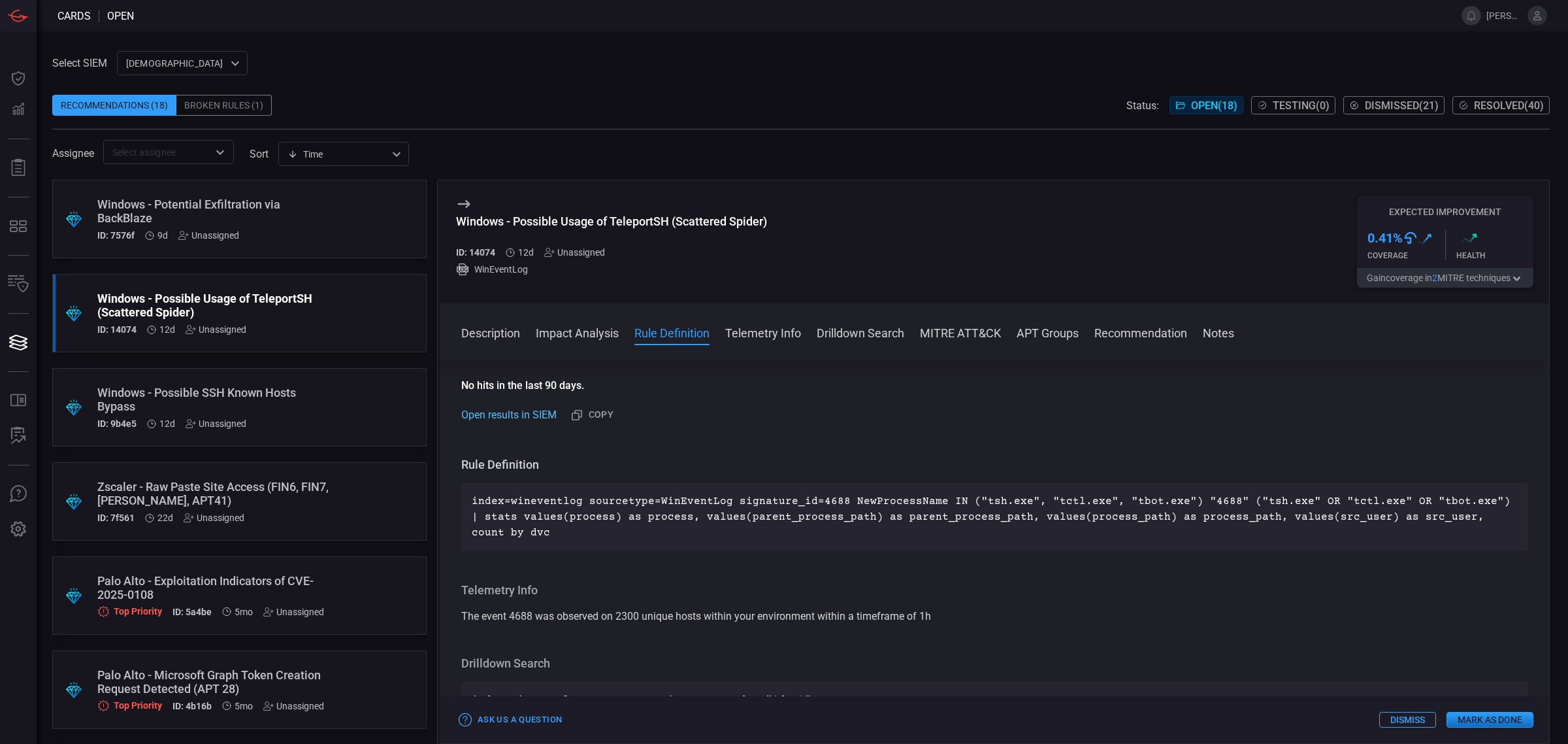
click at [510, 423] on link "Open results in SIEM" at bounding box center [509, 415] width 96 height 16
click at [757, 338] on button "Telemetry Info" at bounding box center [764, 333] width 76 height 16
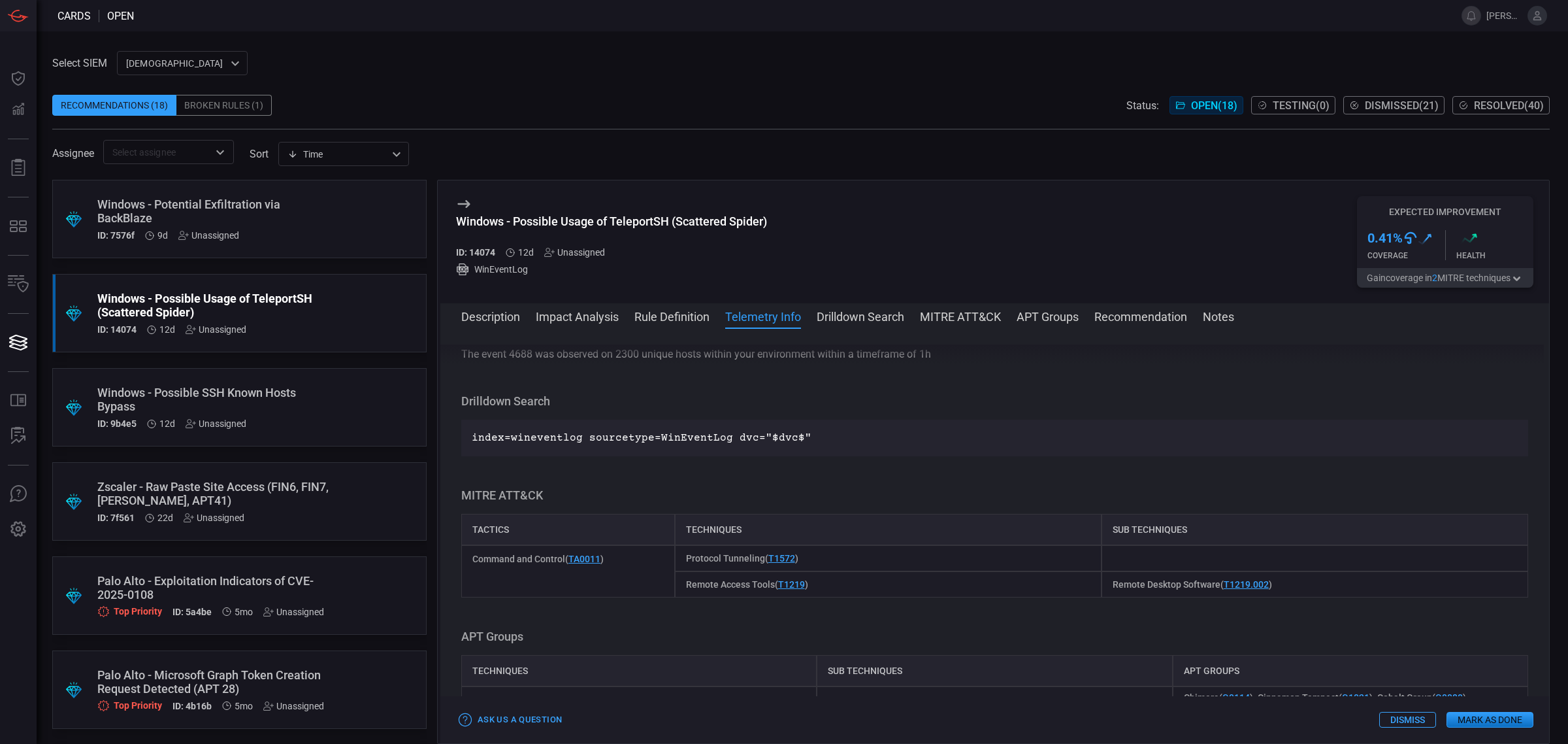
scroll to position [576, 0]
click at [863, 322] on button "Drilldown Search" at bounding box center [860, 316] width 88 height 16
